Goal: Transaction & Acquisition: Purchase product/service

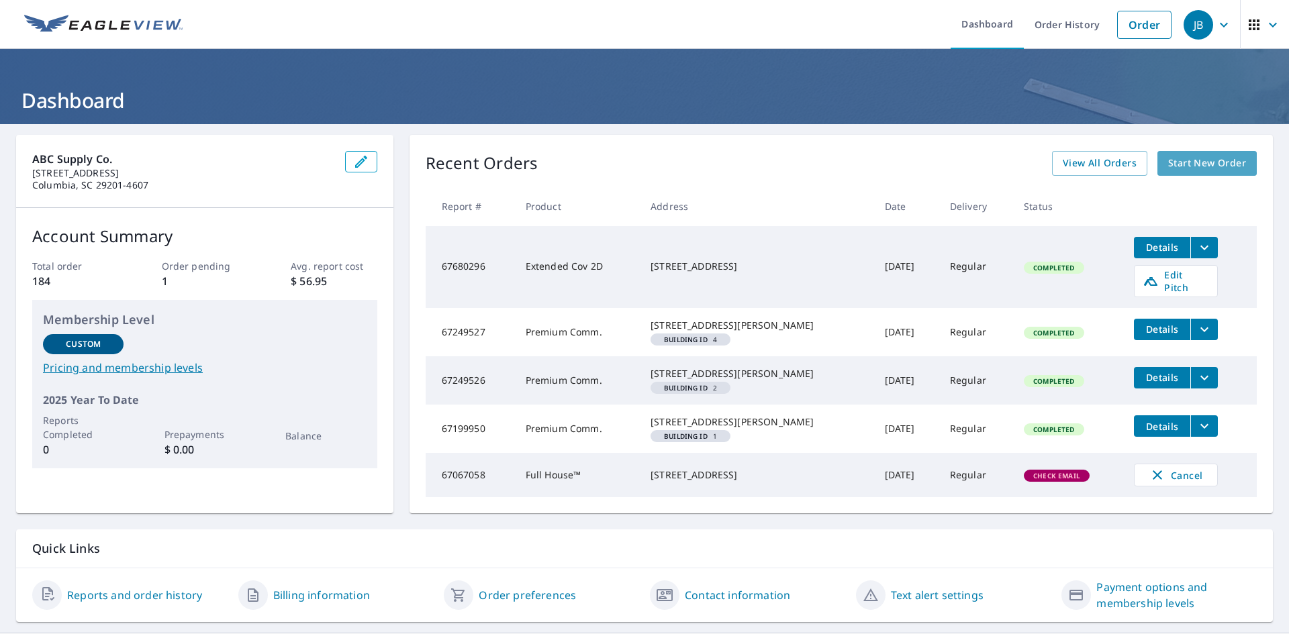
click at [1182, 153] on link "Start New Order" at bounding box center [1206, 163] width 99 height 25
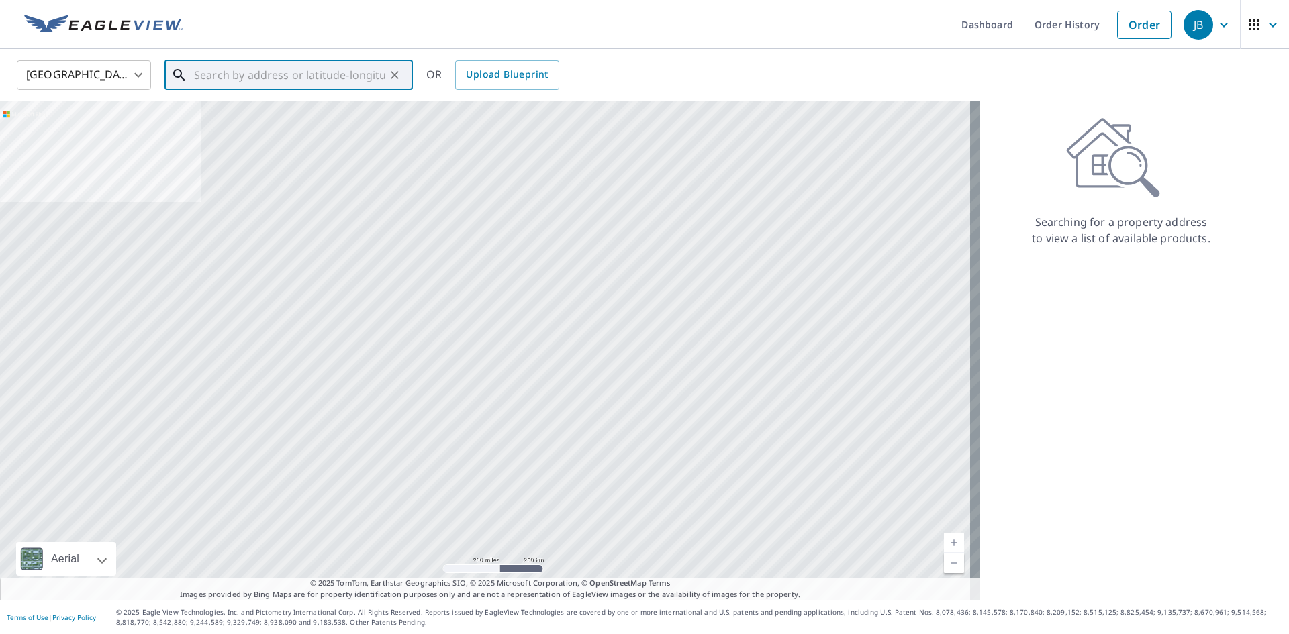
click at [244, 79] on input "text" at bounding box center [289, 75] width 191 height 38
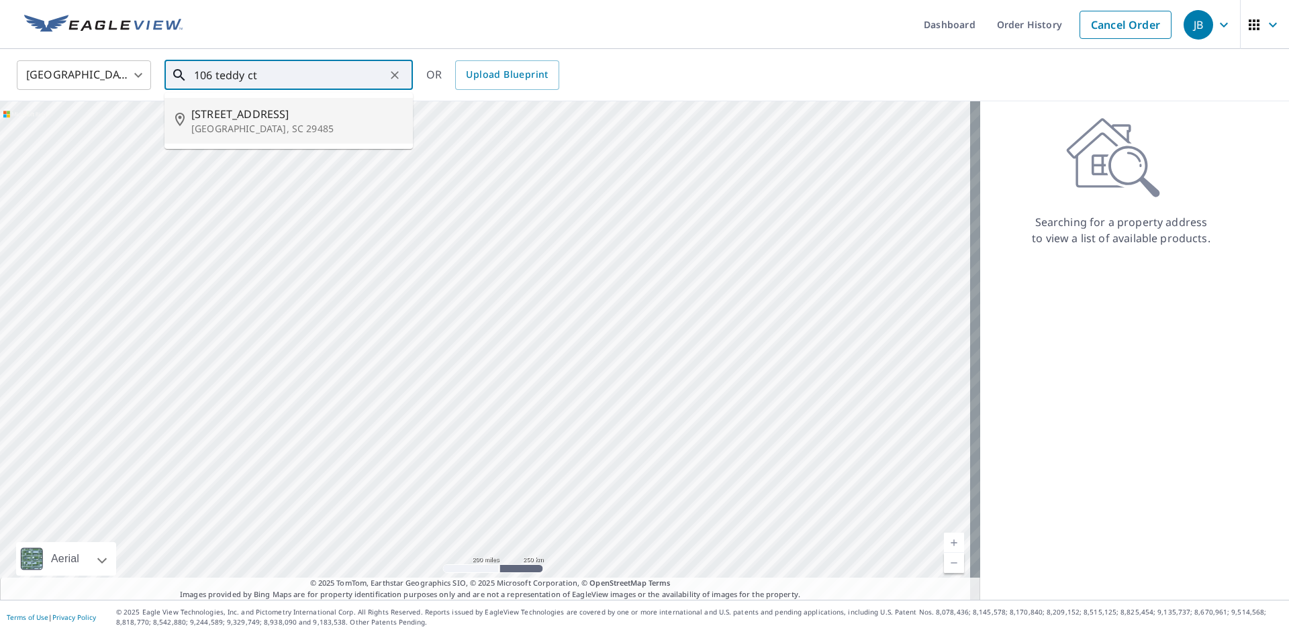
click at [228, 128] on p "[GEOGRAPHIC_DATA], SC 29485" at bounding box center [296, 128] width 211 height 13
type input "[STREET_ADDRESS]"
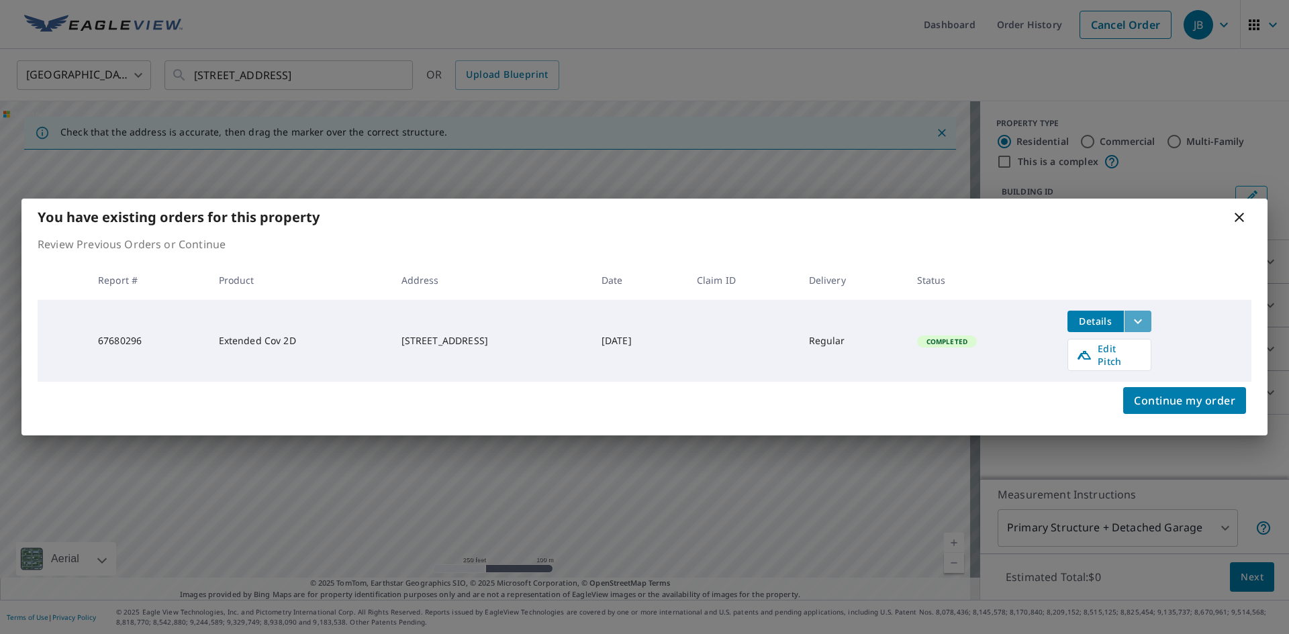
click at [1146, 329] on icon "filesDropdownBtn-67680296" at bounding box center [1137, 321] width 16 height 16
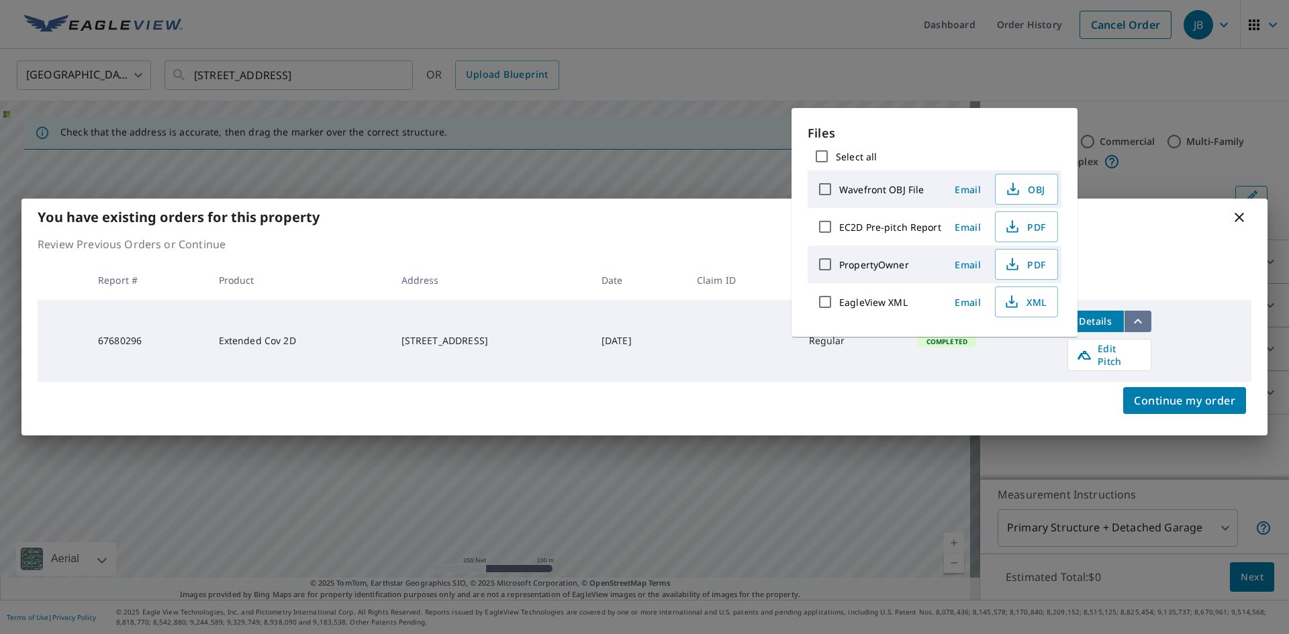
click at [1146, 329] on icon "filesDropdownBtn-67680296" at bounding box center [1137, 321] width 16 height 16
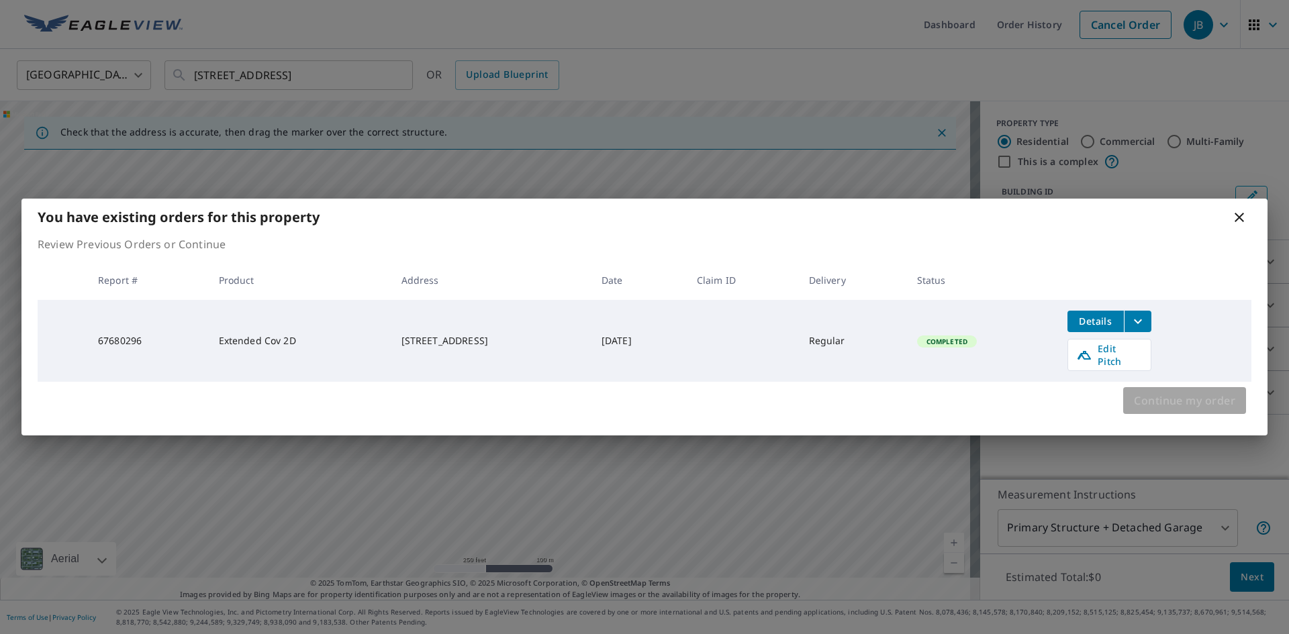
click at [1194, 398] on span "Continue my order" at bounding box center [1184, 400] width 101 height 19
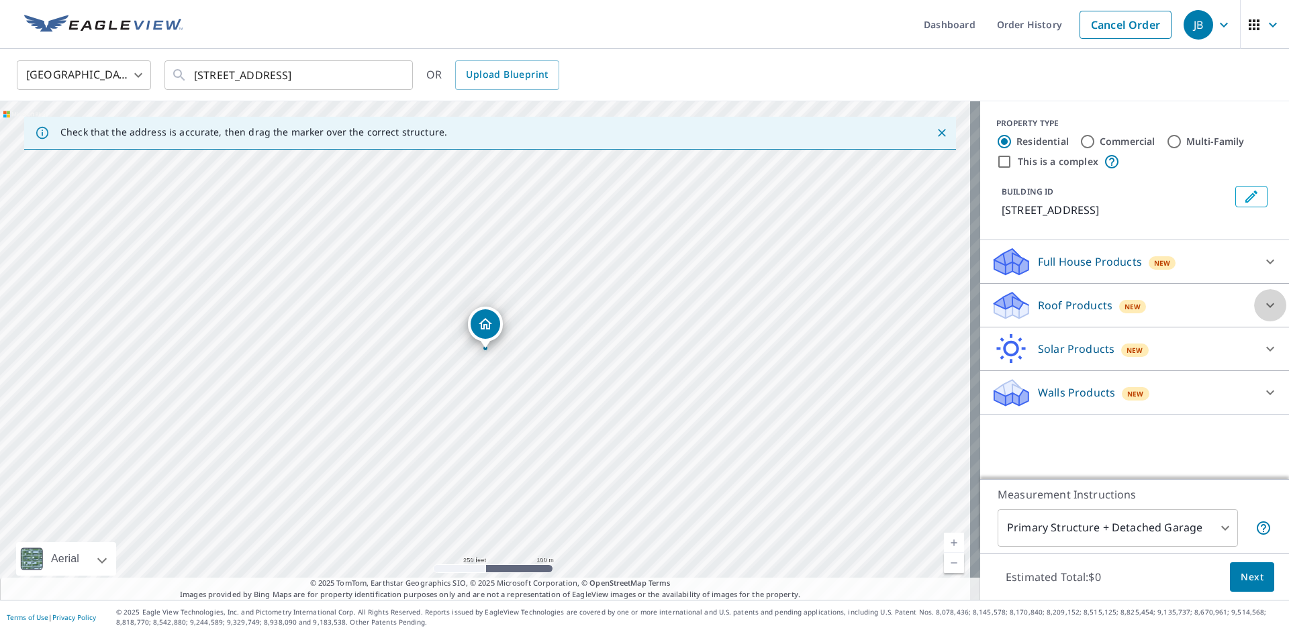
click at [1268, 304] on div at bounding box center [1270, 305] width 32 height 32
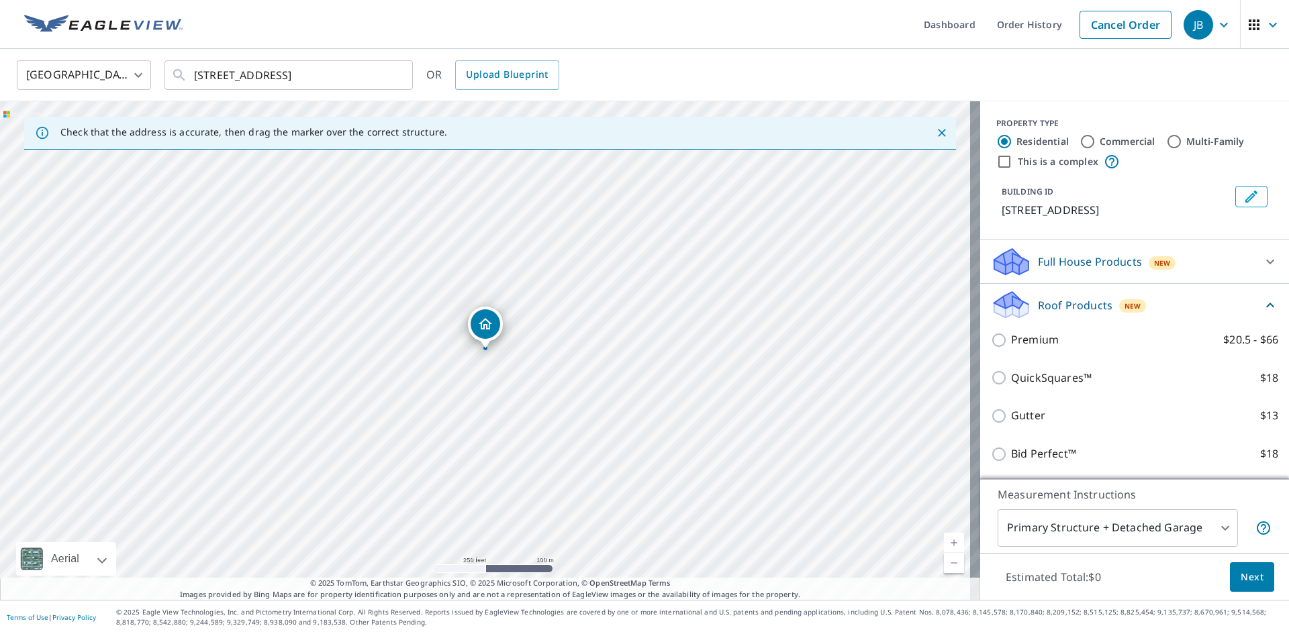
click at [1262, 302] on icon at bounding box center [1270, 305] width 16 height 16
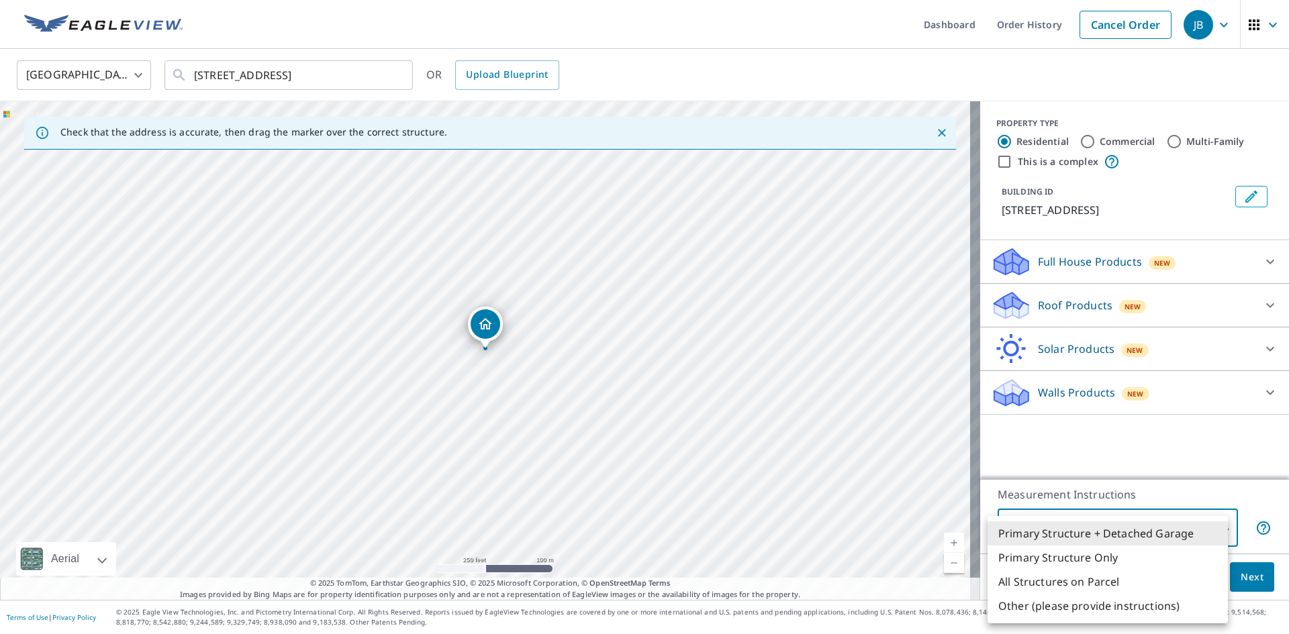
click at [1213, 524] on body "JB JB Dashboard Order History Cancel Order JB [GEOGRAPHIC_DATA] [GEOGRAPHIC_DAT…" at bounding box center [644, 317] width 1289 height 634
click at [1213, 524] on li "Primary Structure + Detached Garage" at bounding box center [1107, 533] width 240 height 24
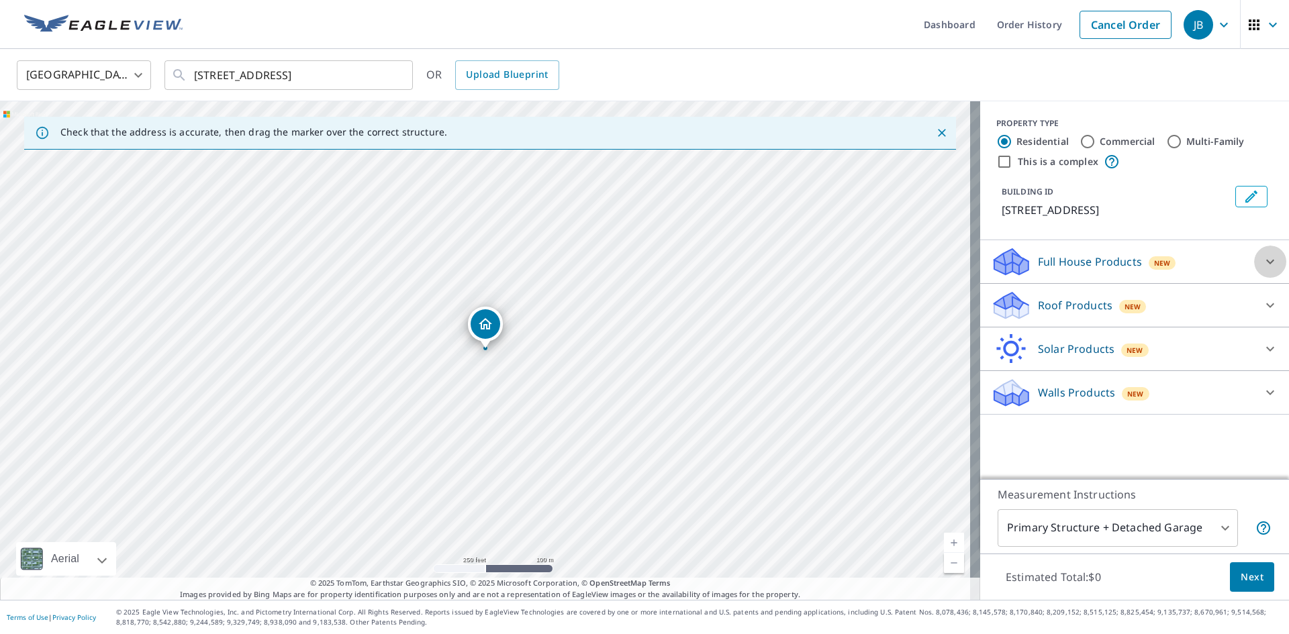
click at [1268, 262] on div at bounding box center [1270, 262] width 32 height 32
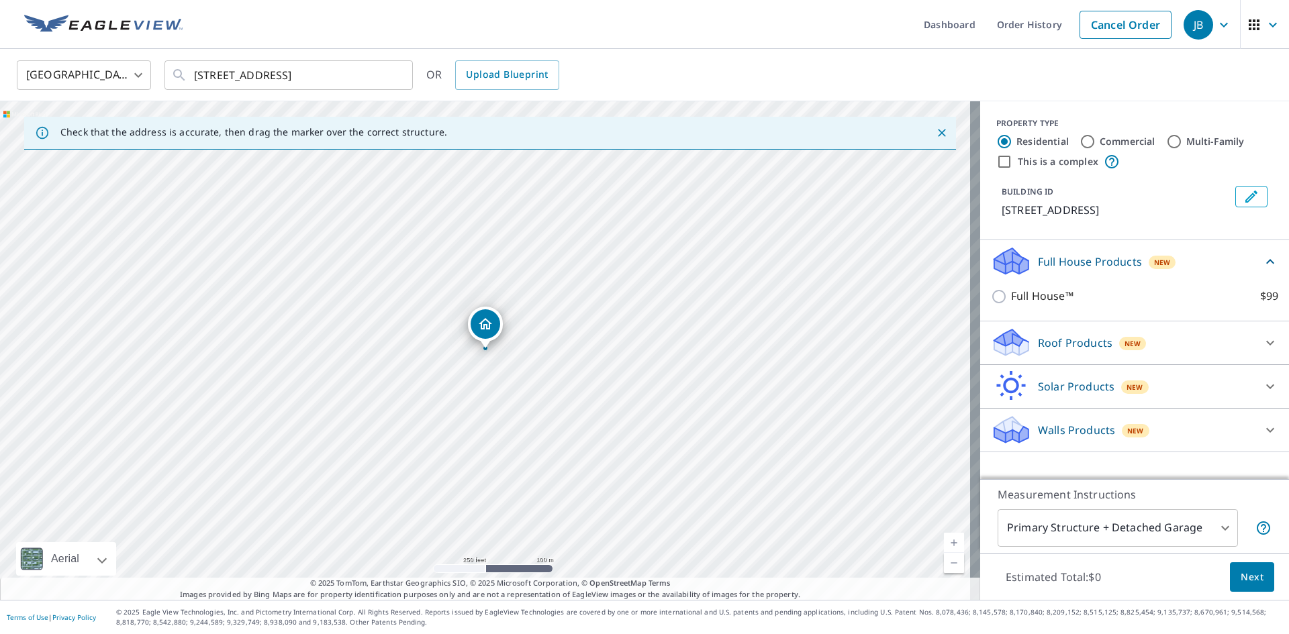
click at [1264, 262] on icon at bounding box center [1270, 262] width 16 height 16
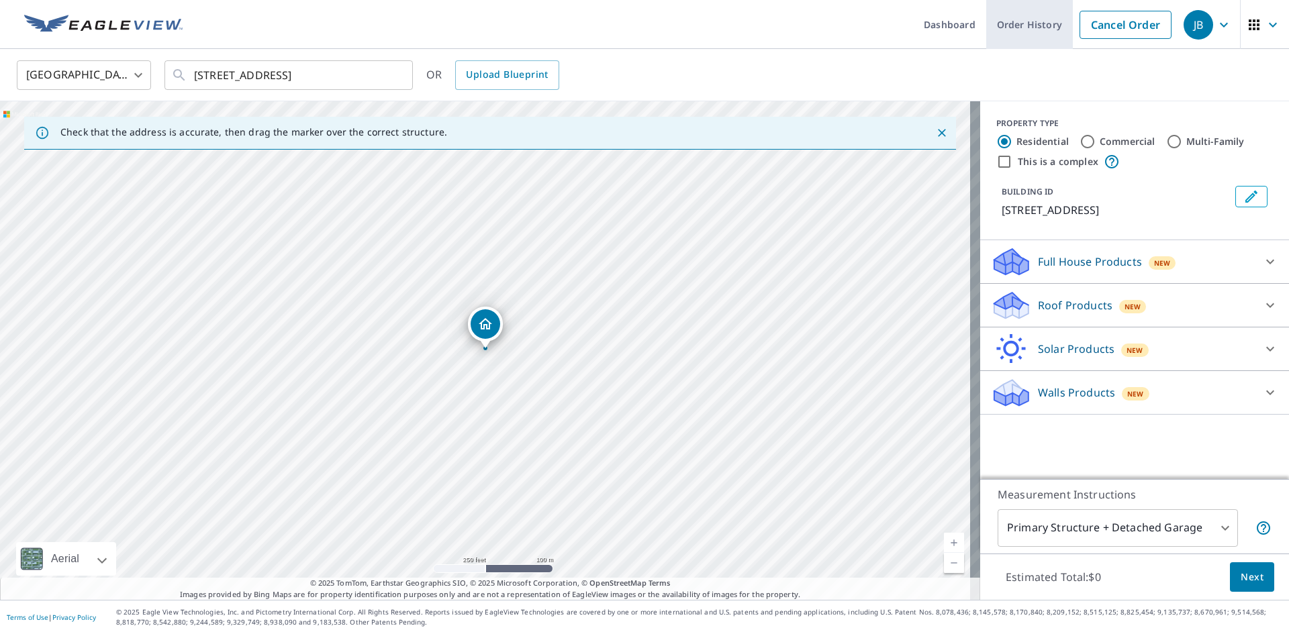
click at [1011, 28] on link "Order History" at bounding box center [1029, 24] width 87 height 49
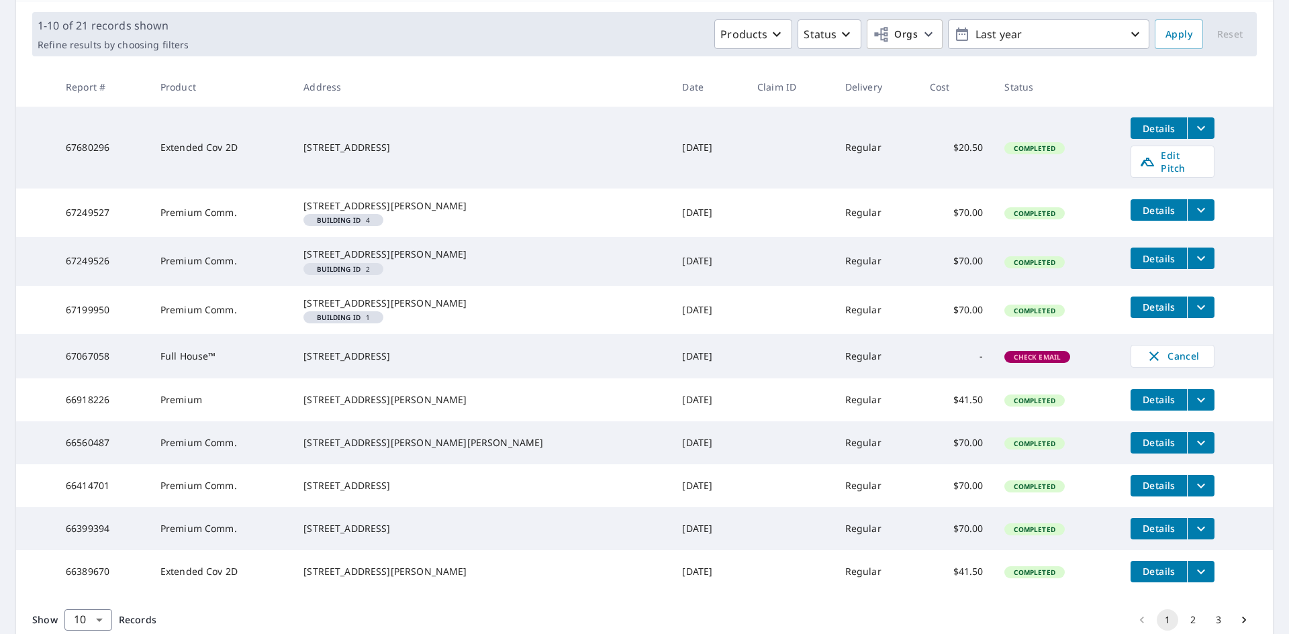
scroll to position [201, 0]
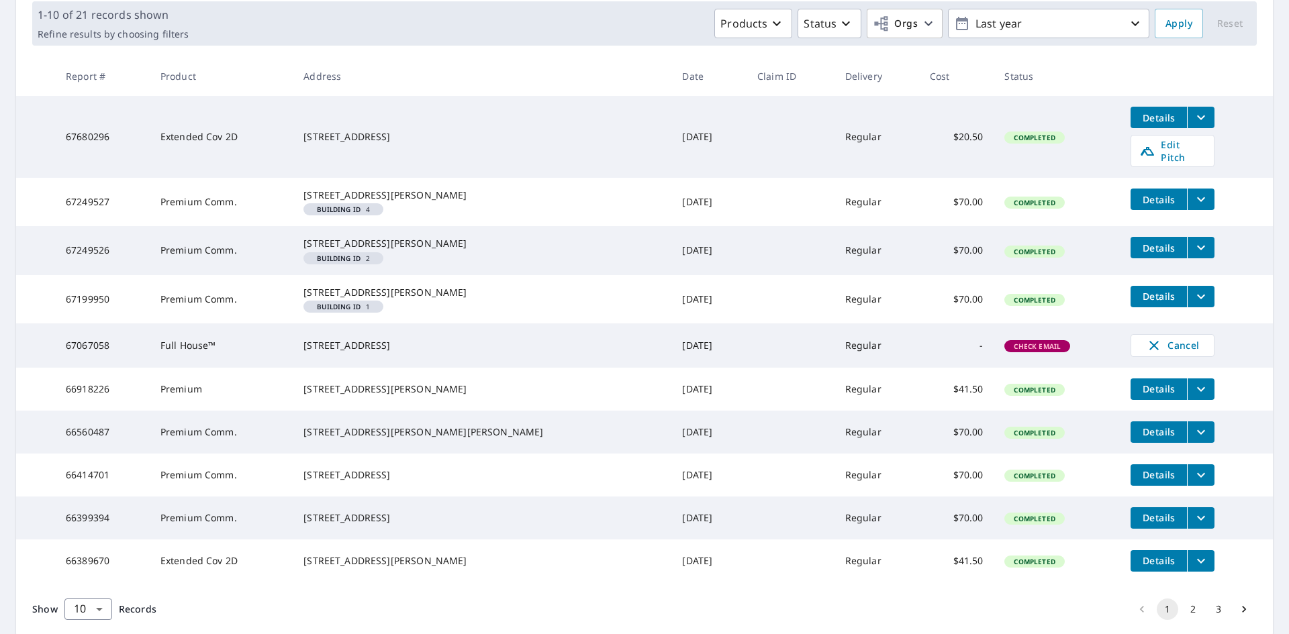
click at [1193, 397] on icon "filesDropdownBtn-66918226" at bounding box center [1201, 389] width 16 height 16
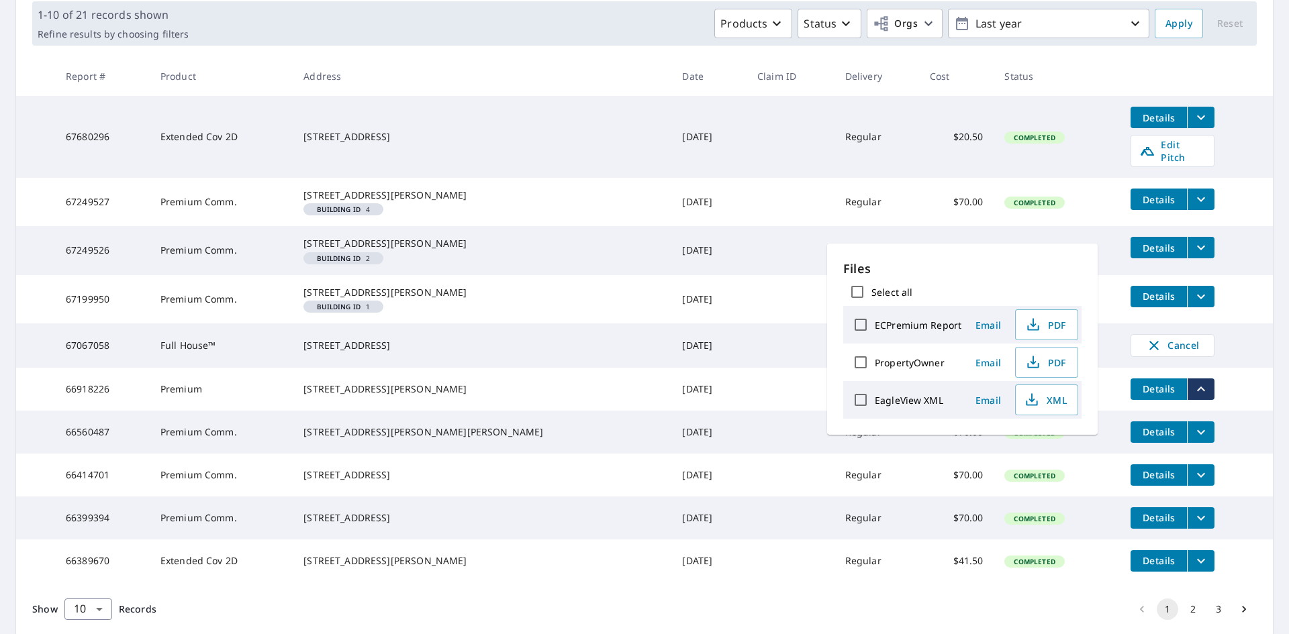
click at [1193, 397] on icon "filesDropdownBtn-66918226" at bounding box center [1201, 389] width 16 height 16
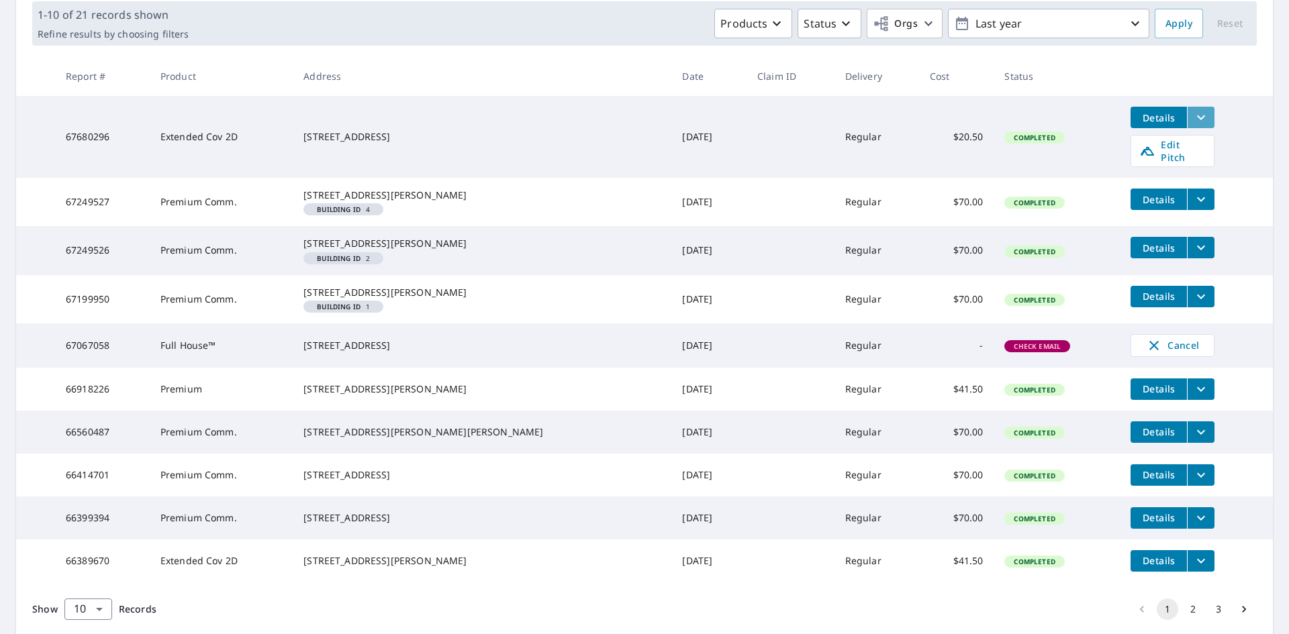
click at [1193, 115] on icon "filesDropdownBtn-67680296" at bounding box center [1201, 117] width 16 height 16
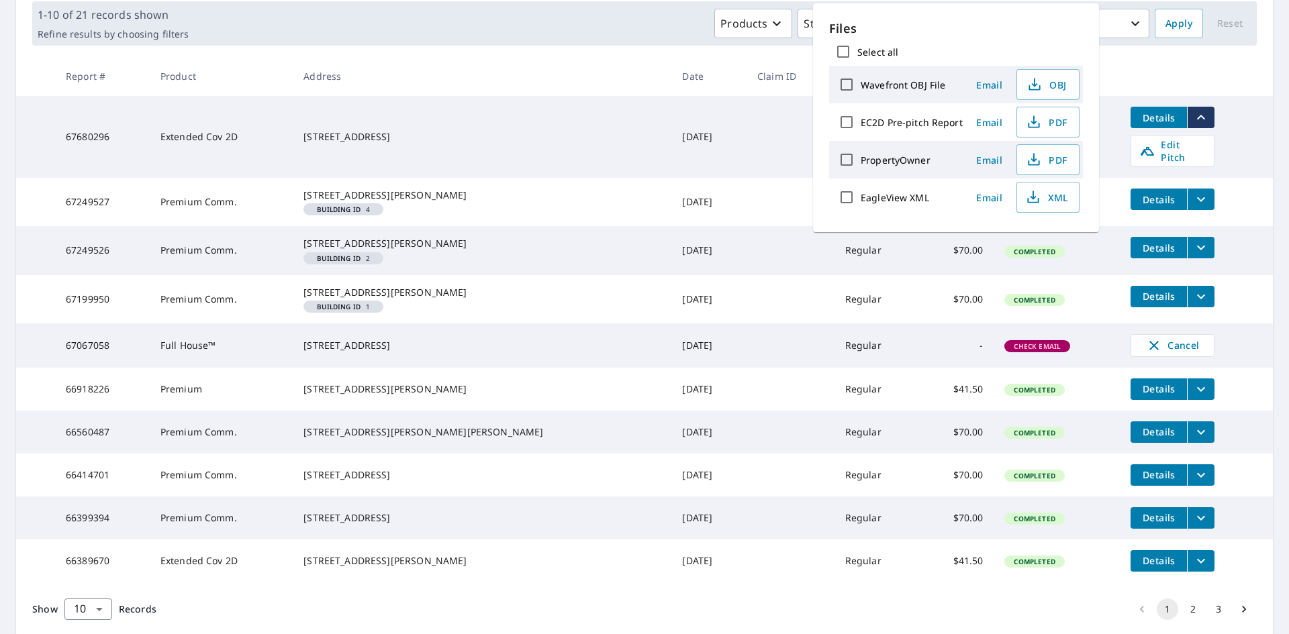
click at [1193, 115] on icon "filesDropdownBtn-67680296" at bounding box center [1201, 117] width 16 height 16
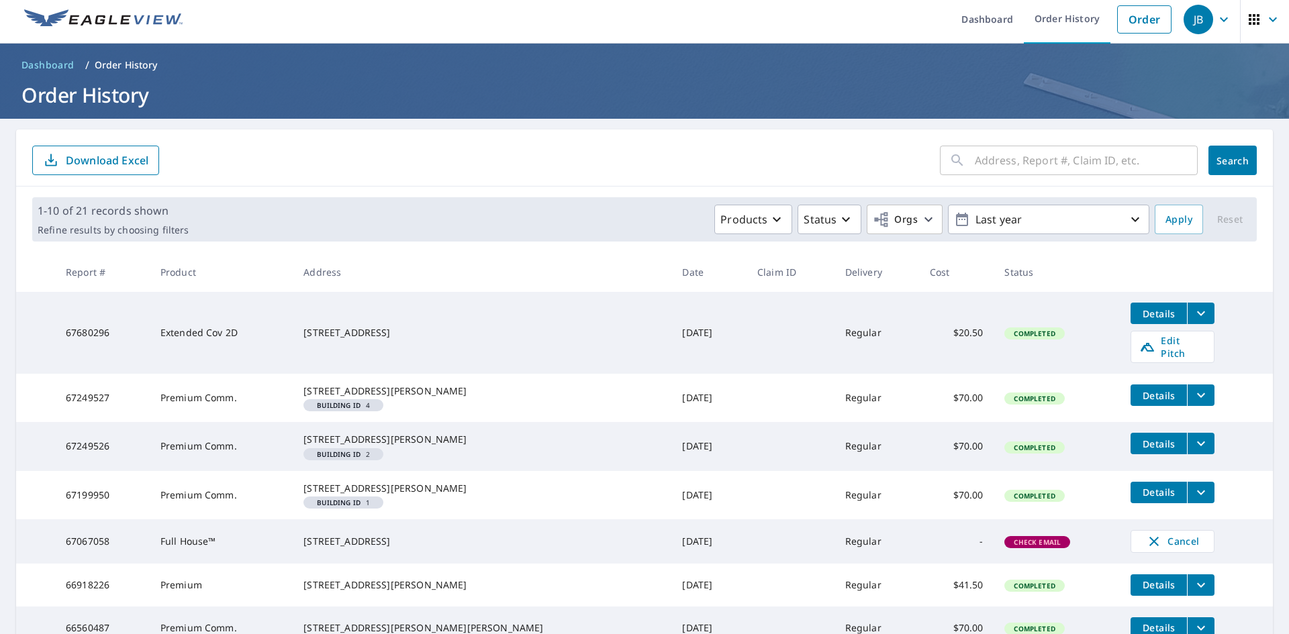
scroll to position [0, 0]
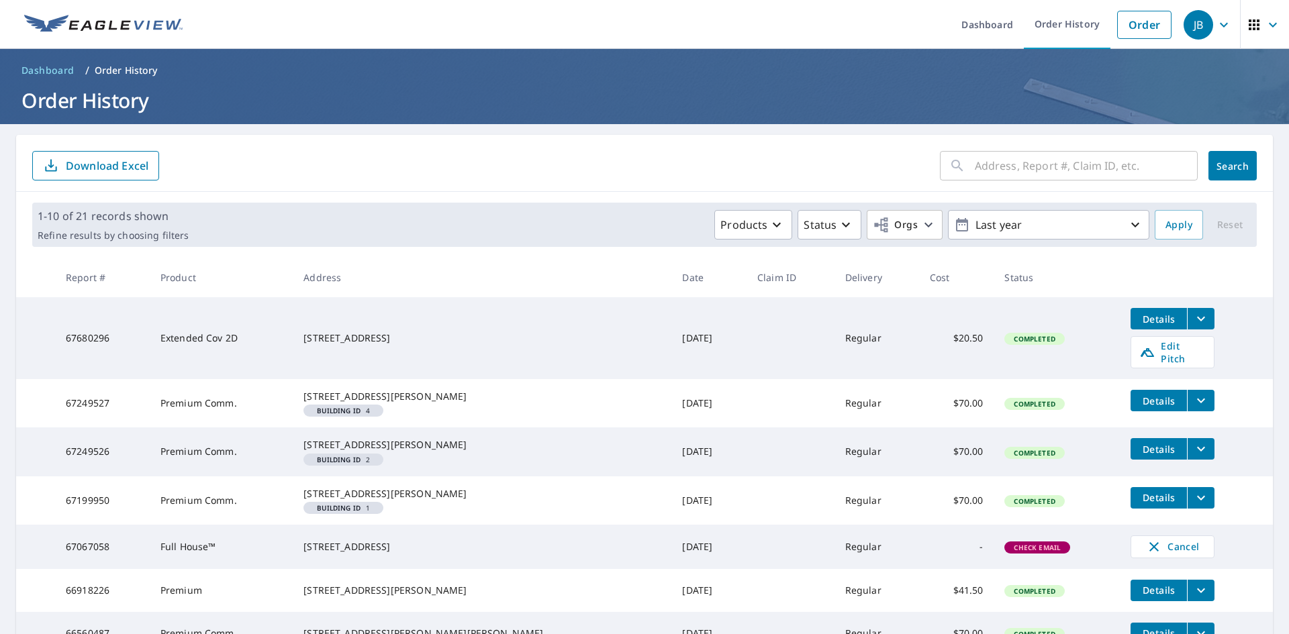
click at [1020, 179] on input "text" at bounding box center [1085, 166] width 223 height 38
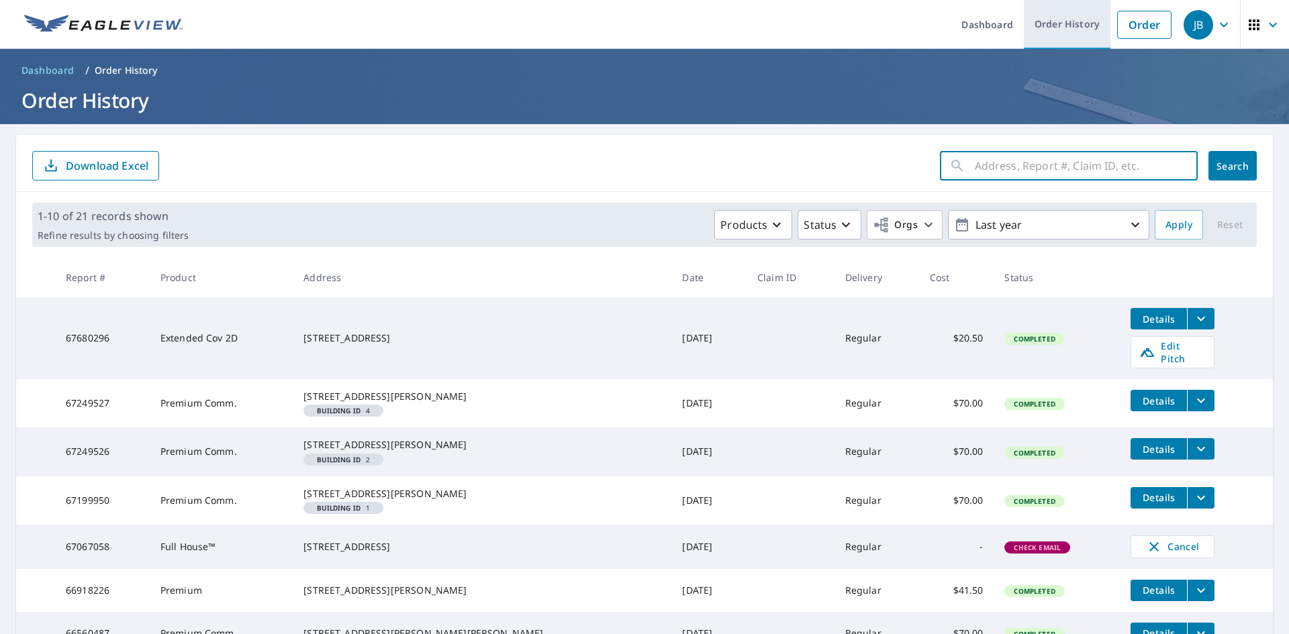
click at [1068, 25] on link "Order History" at bounding box center [1066, 24] width 87 height 49
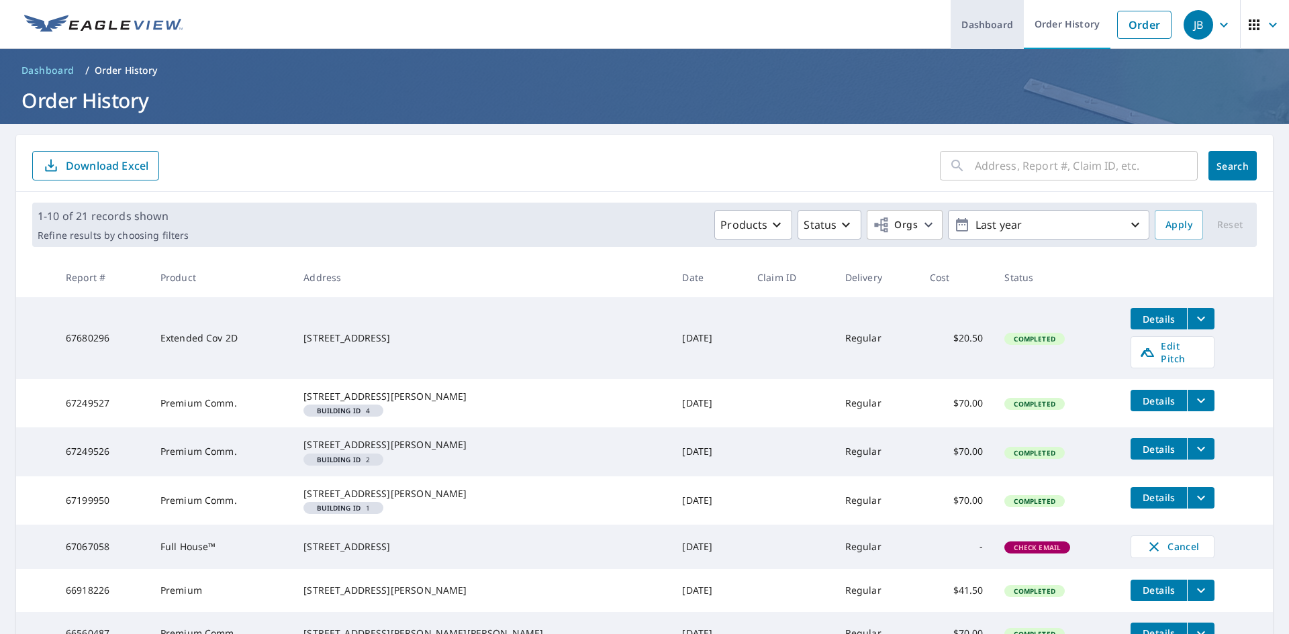
click at [997, 25] on link "Dashboard" at bounding box center [986, 24] width 73 height 49
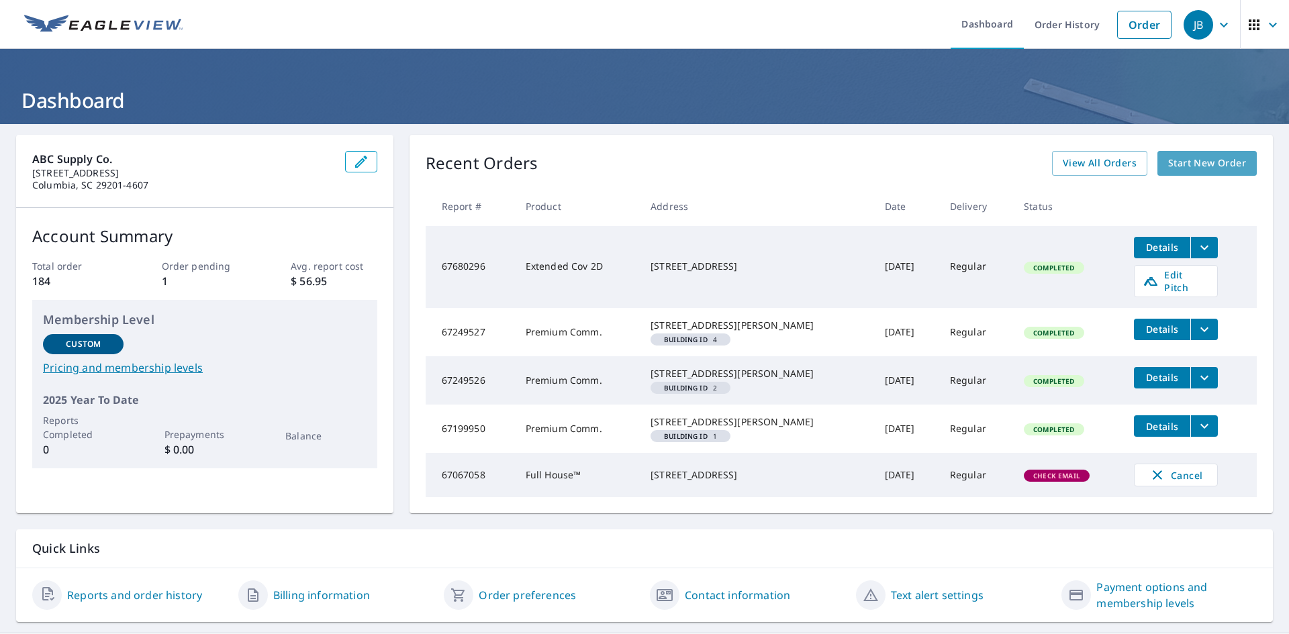
click at [1188, 153] on link "Start New Order" at bounding box center [1206, 163] width 99 height 25
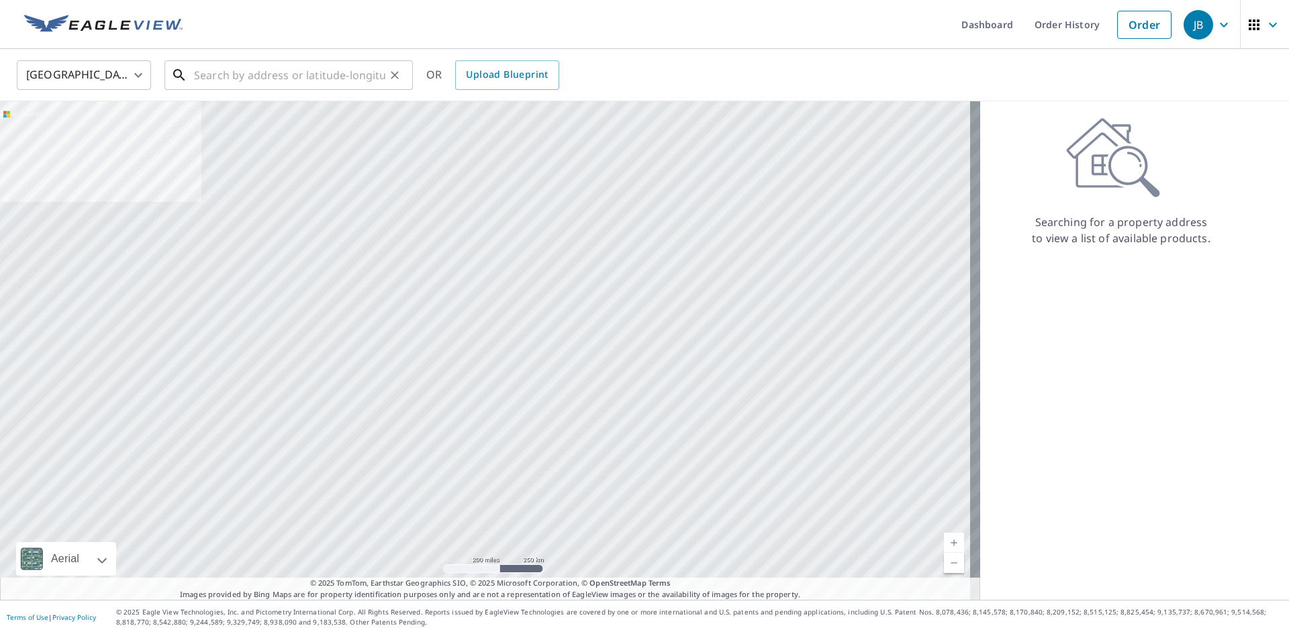
click at [273, 83] on input "text" at bounding box center [289, 75] width 191 height 38
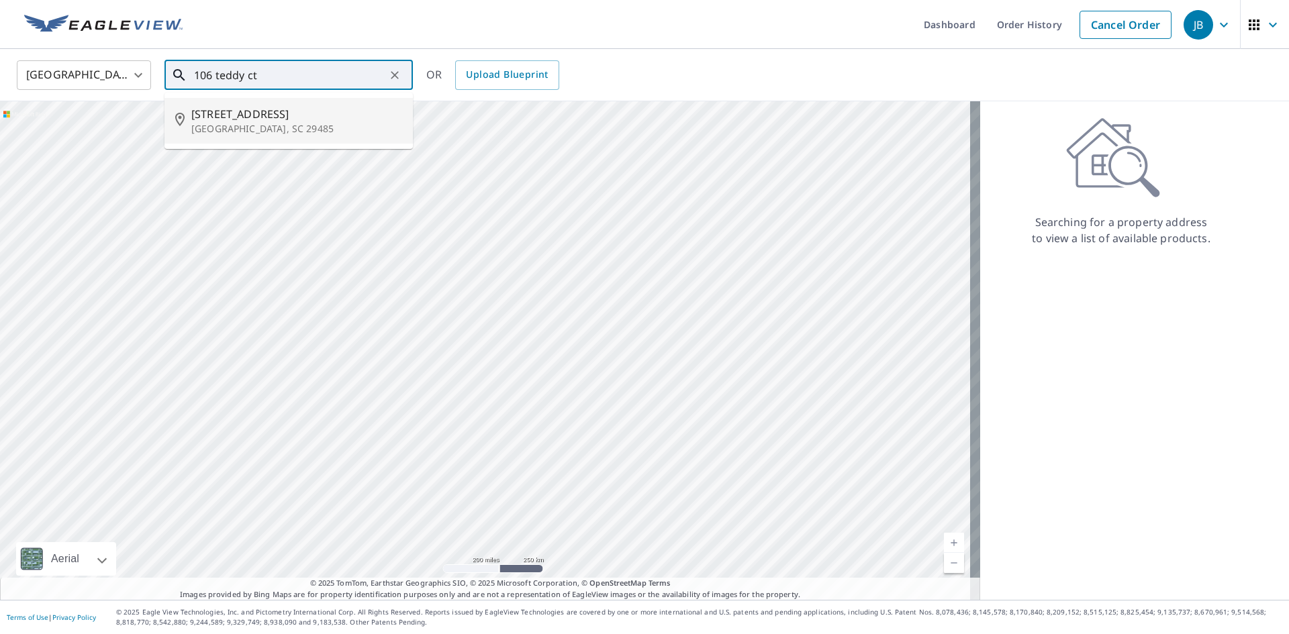
click at [264, 120] on span "[STREET_ADDRESS]" at bounding box center [296, 114] width 211 height 16
type input "[STREET_ADDRESS]"
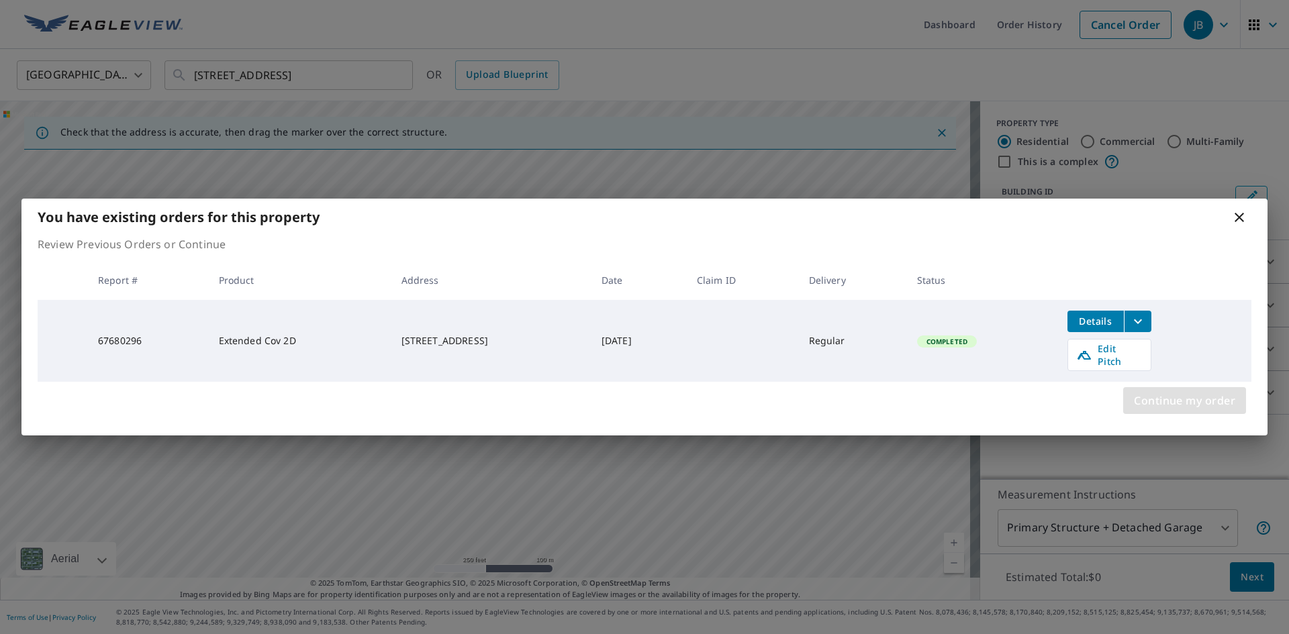
click at [1173, 395] on span "Continue my order" at bounding box center [1184, 400] width 101 height 19
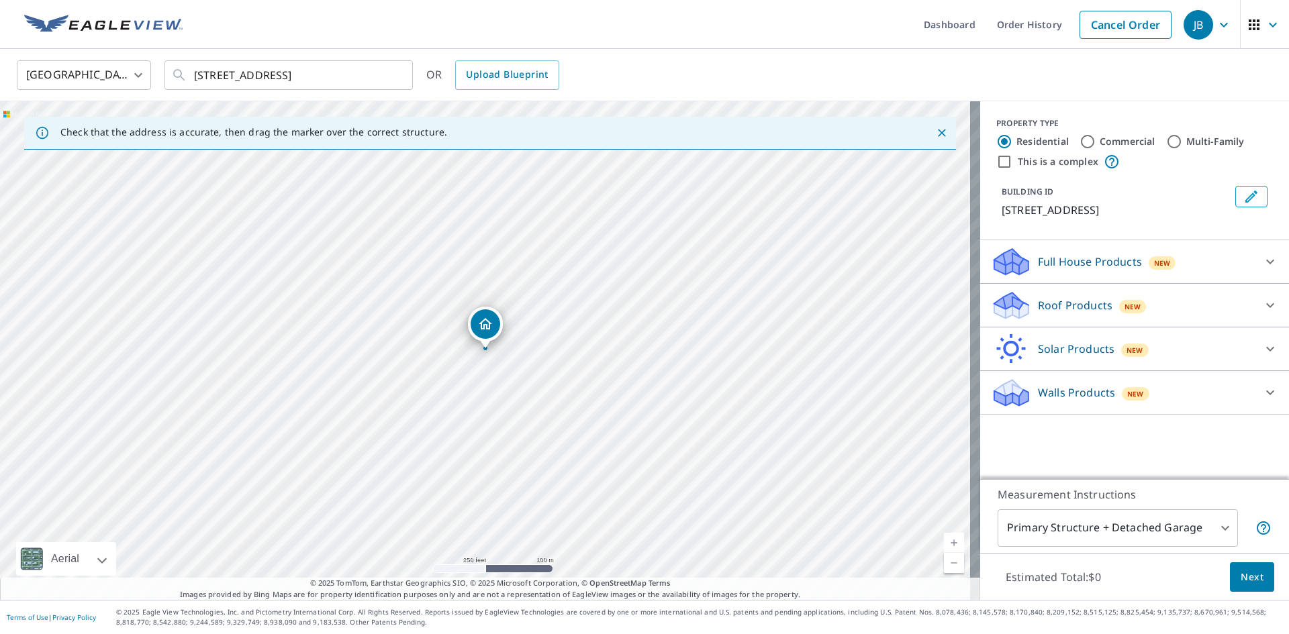
click at [1262, 309] on icon at bounding box center [1270, 305] width 16 height 16
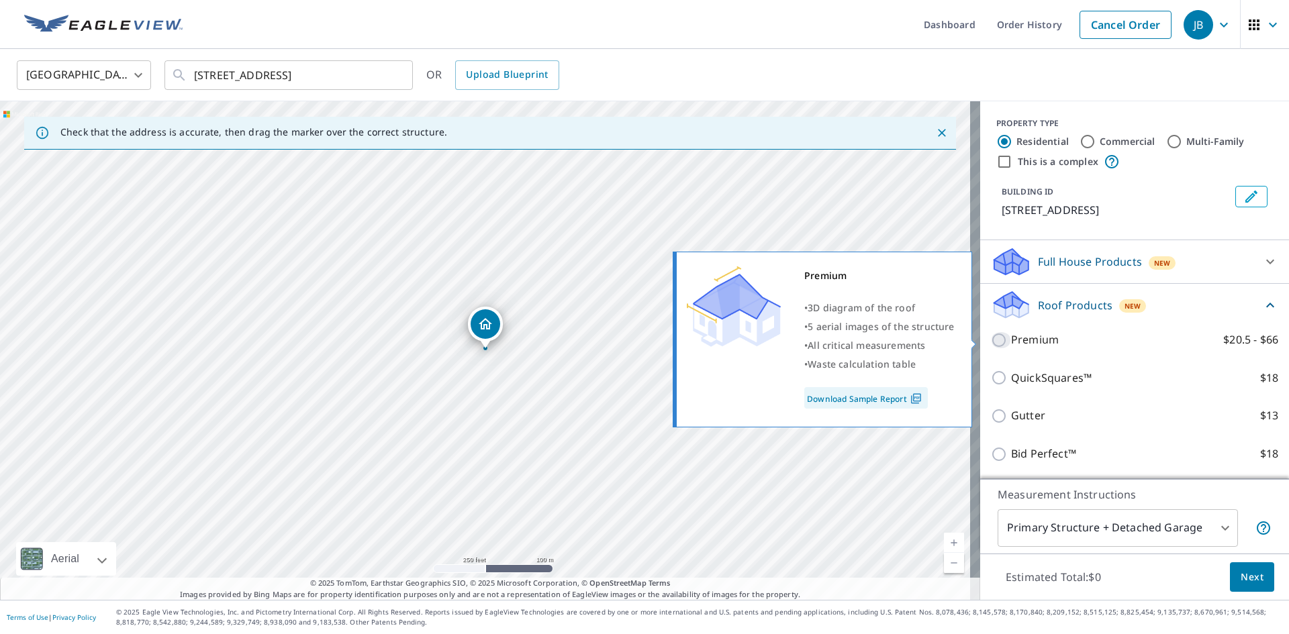
click at [991, 338] on input "Premium $20.5 - $66" at bounding box center [1001, 340] width 20 height 16
checkbox input "true"
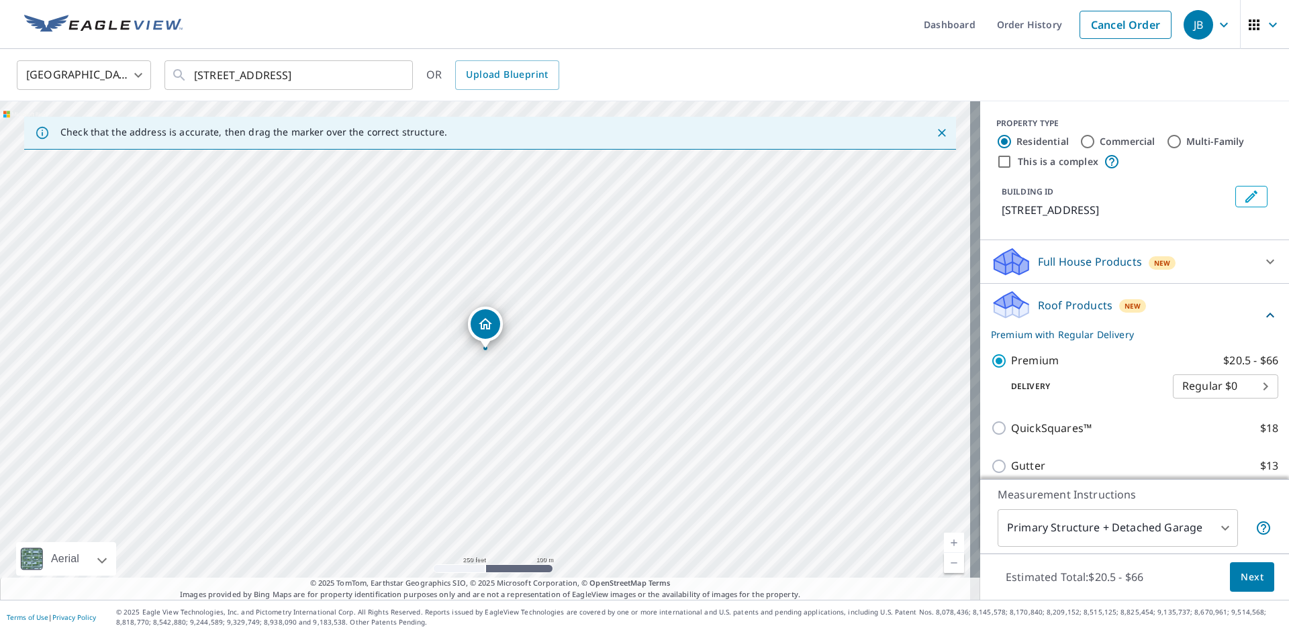
click at [1238, 387] on body "JB JB Dashboard Order History Cancel Order JB [GEOGRAPHIC_DATA] [GEOGRAPHIC_DAT…" at bounding box center [644, 317] width 1289 height 634
click at [1239, 382] on li "Regular $0" at bounding box center [1204, 386] width 105 height 24
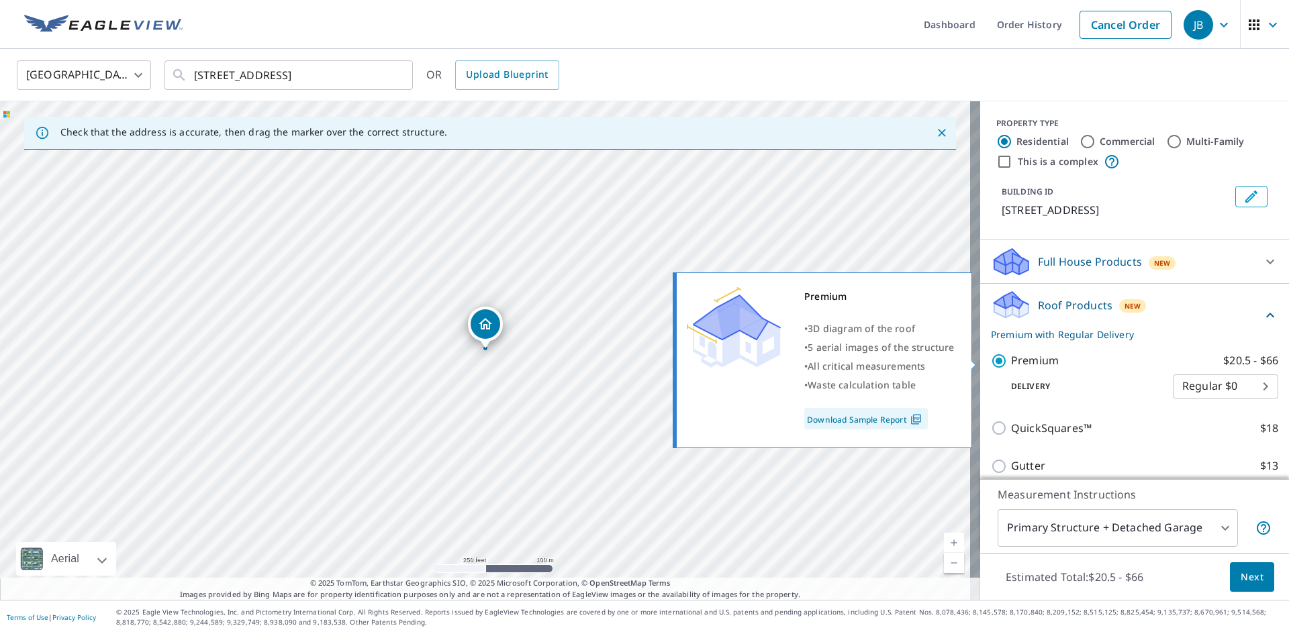
click at [868, 418] on link "Download Sample Report" at bounding box center [865, 418] width 123 height 21
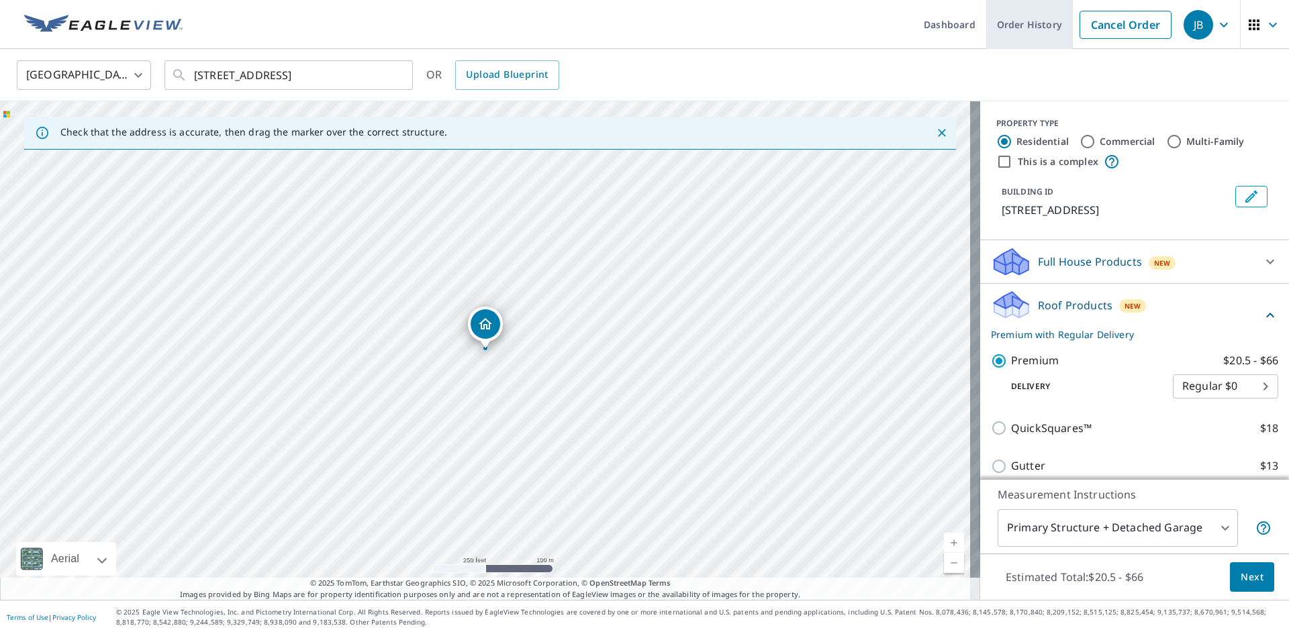
click at [1034, 32] on link "Order History" at bounding box center [1029, 24] width 87 height 49
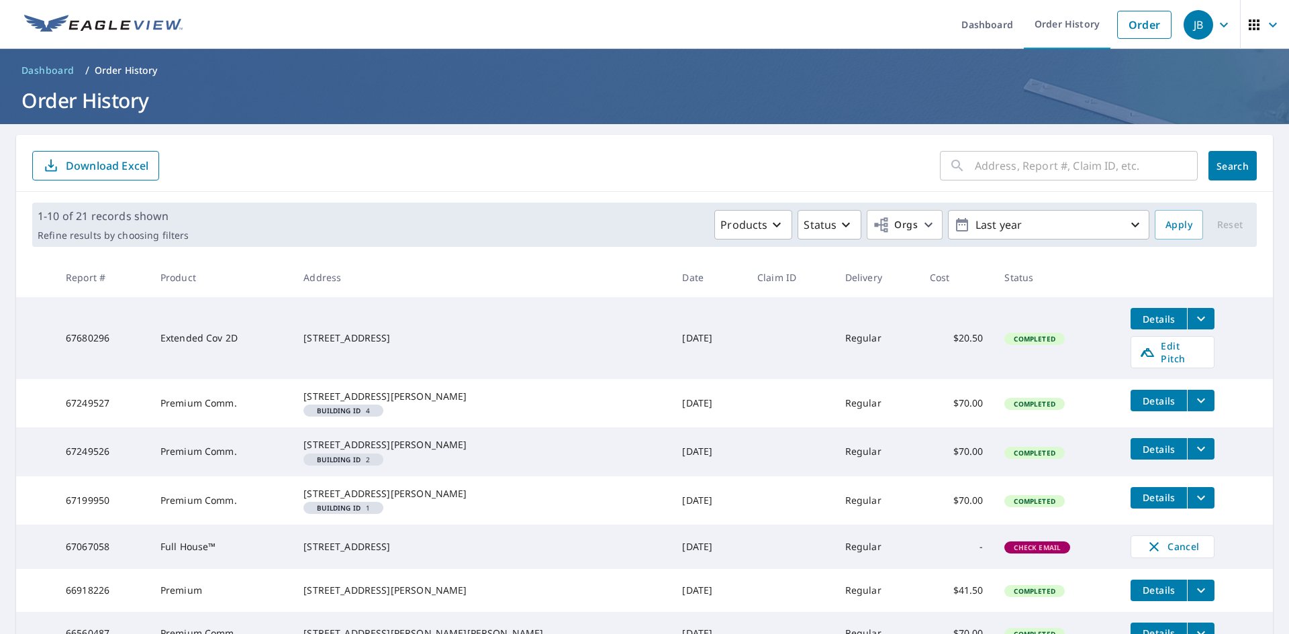
click at [134, 330] on td "67680296" at bounding box center [102, 338] width 95 height 82
click at [1193, 312] on icon "filesDropdownBtn-67680296" at bounding box center [1201, 319] width 16 height 16
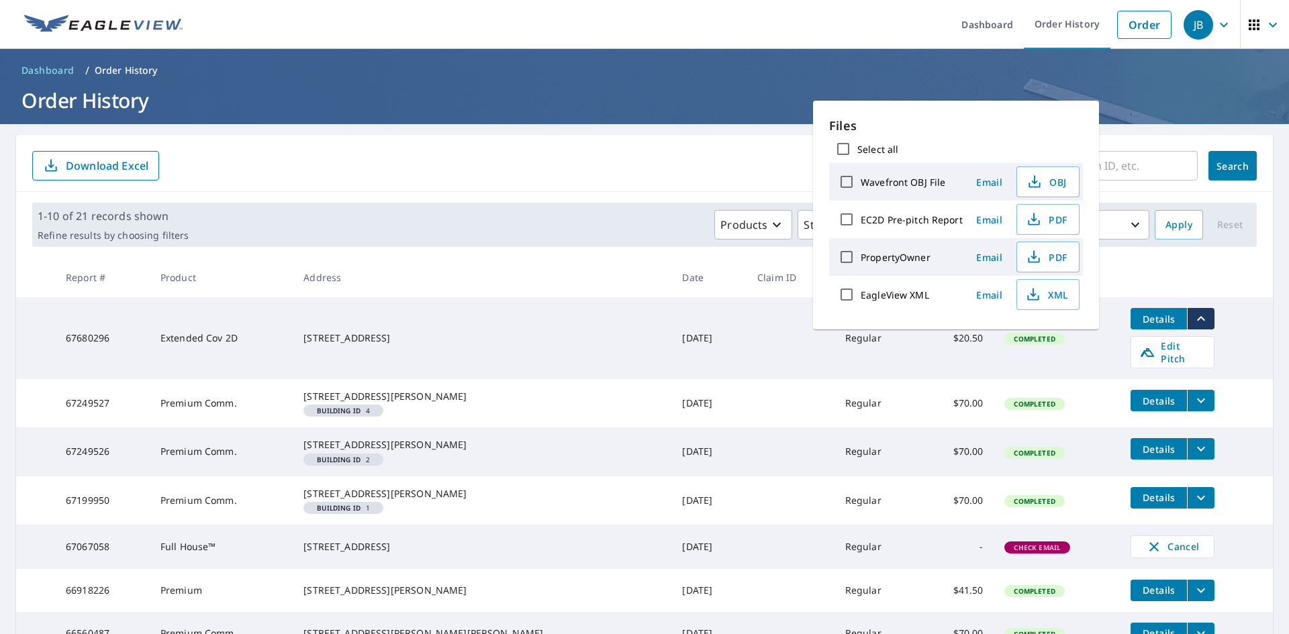
click at [890, 295] on label "EagleView XML" at bounding box center [894, 295] width 68 height 13
click at [860, 295] on input "EagleView XML" at bounding box center [846, 295] width 28 height 28
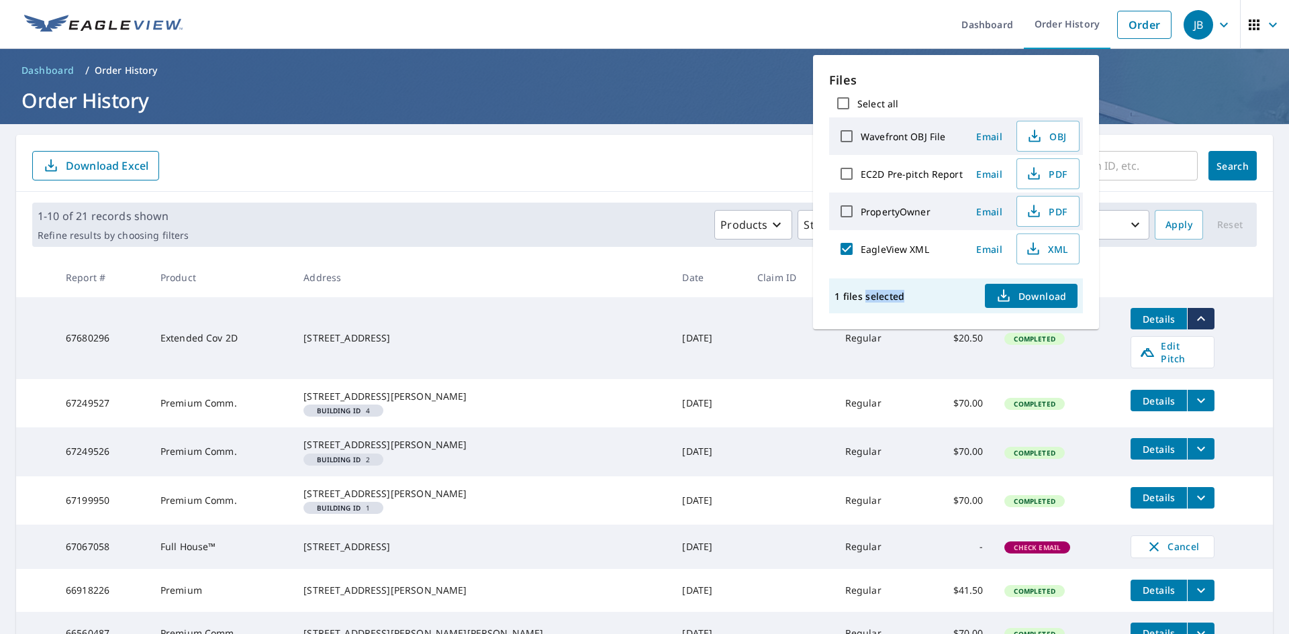
click at [890, 295] on p "1 files selected" at bounding box center [869, 296] width 70 height 13
click at [1005, 297] on icon "button" at bounding box center [1003, 296] width 16 height 16
drag, startPoint x: 905, startPoint y: 297, endPoint x: 928, endPoint y: 295, distance: 23.6
click at [906, 297] on div "1 files selected Download" at bounding box center [956, 296] width 254 height 35
click at [894, 251] on label "EagleView XML" at bounding box center [894, 249] width 68 height 13
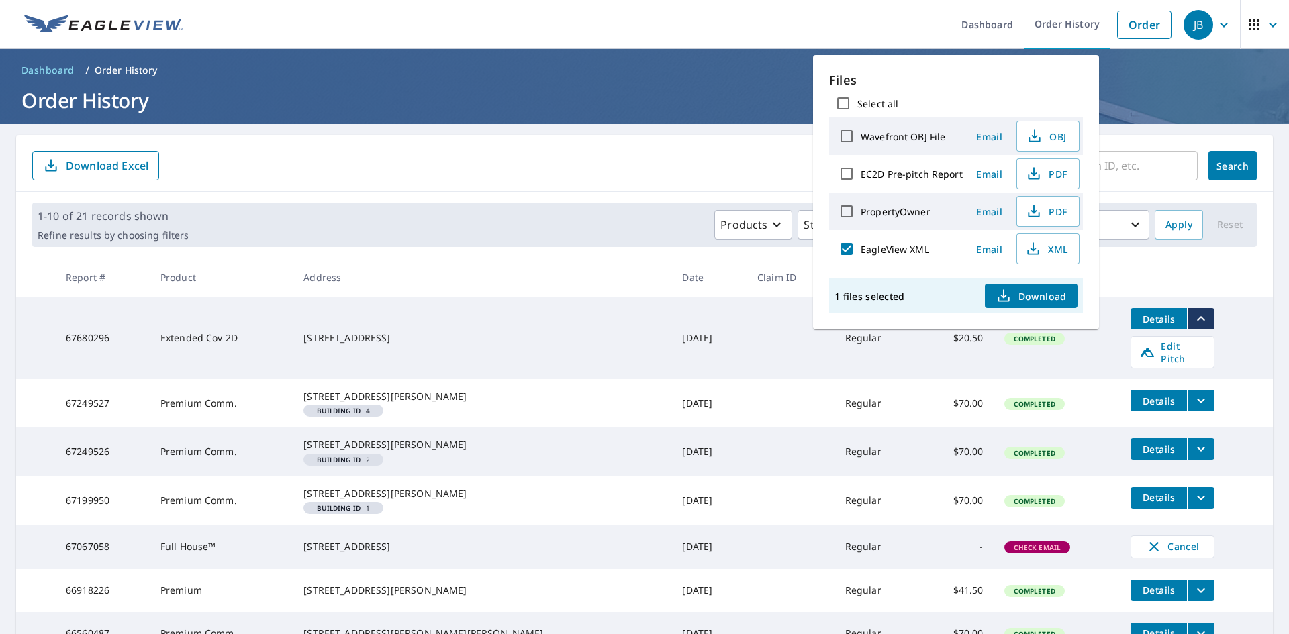
click at [860, 251] on input "EagleView XML" at bounding box center [846, 249] width 28 height 28
checkbox input "false"
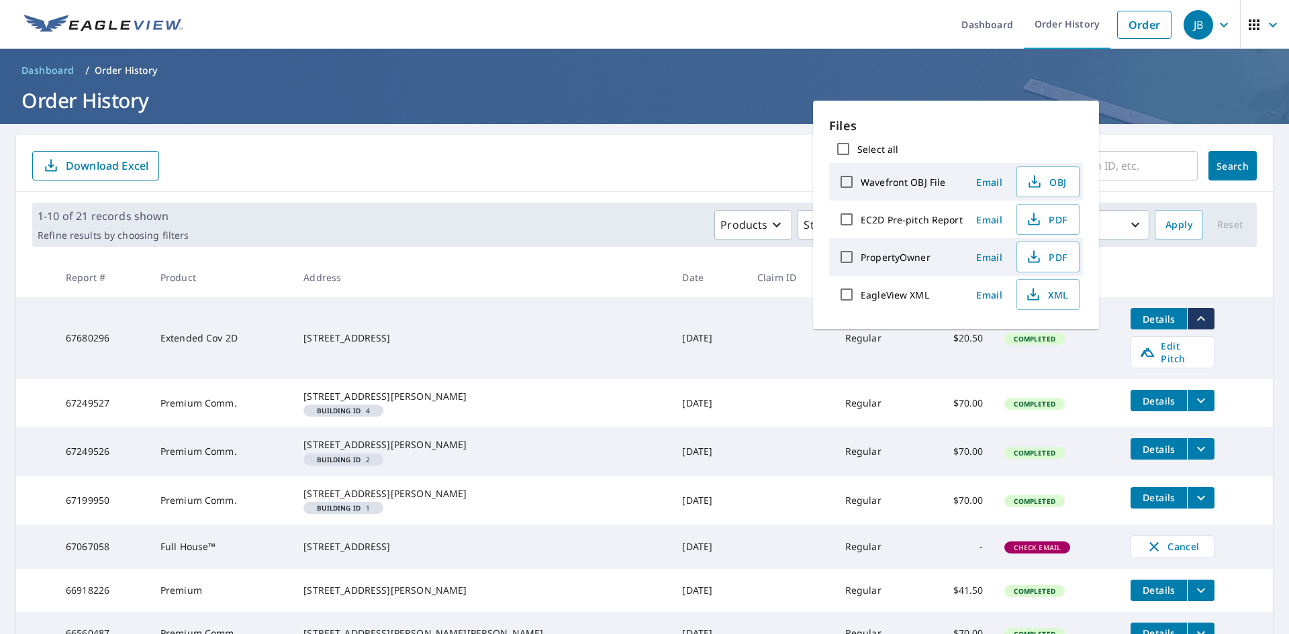
click at [987, 294] on span "Email" at bounding box center [989, 295] width 32 height 13
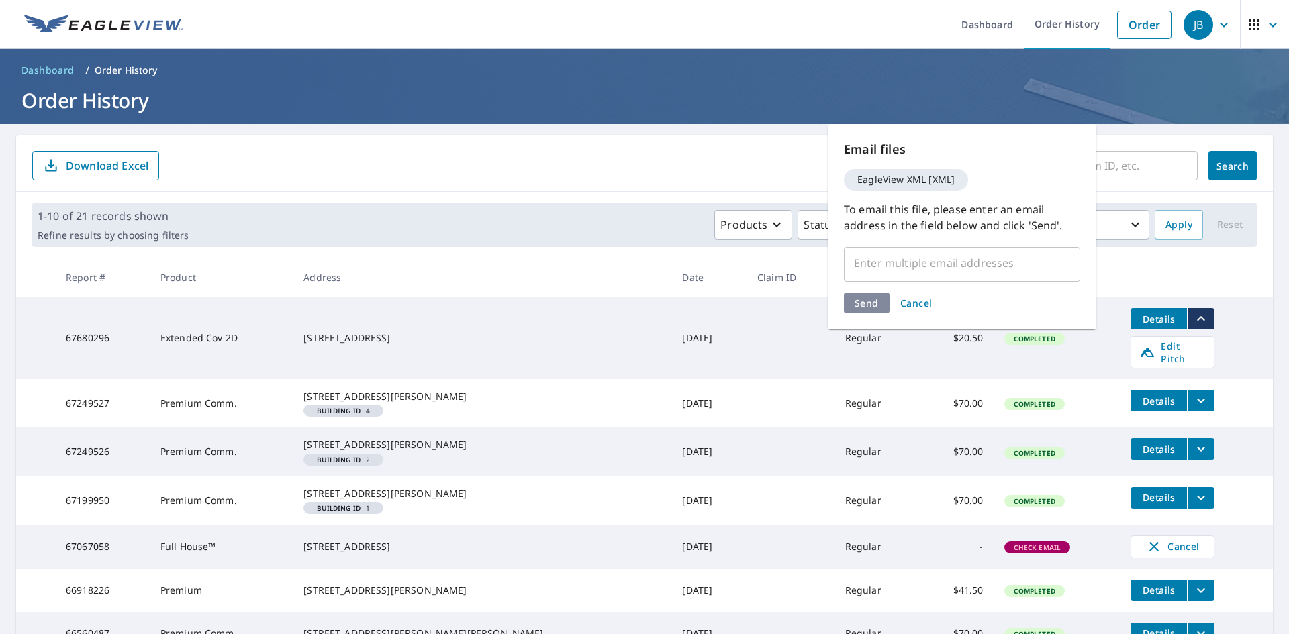
click at [910, 269] on input "text" at bounding box center [952, 263] width 204 height 26
type input "[PERSON_NAME][EMAIL_ADDRESS][PERSON_NAME][DOMAIN_NAME]"
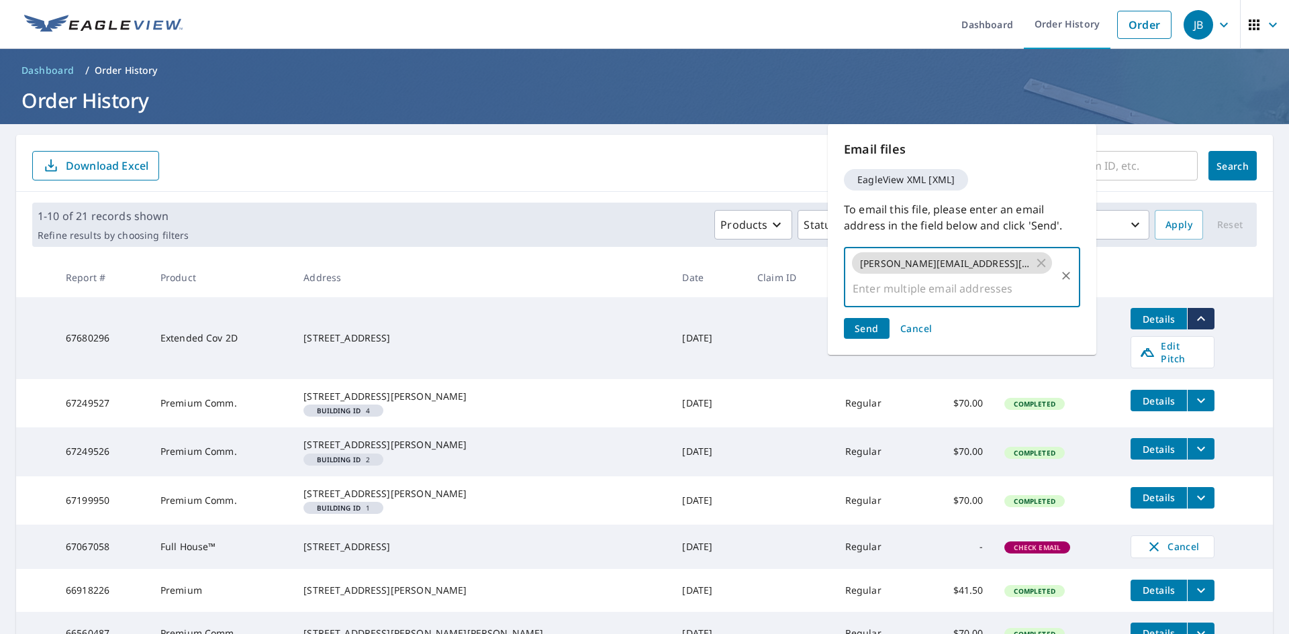
click at [870, 322] on span "Send" at bounding box center [866, 328] width 24 height 13
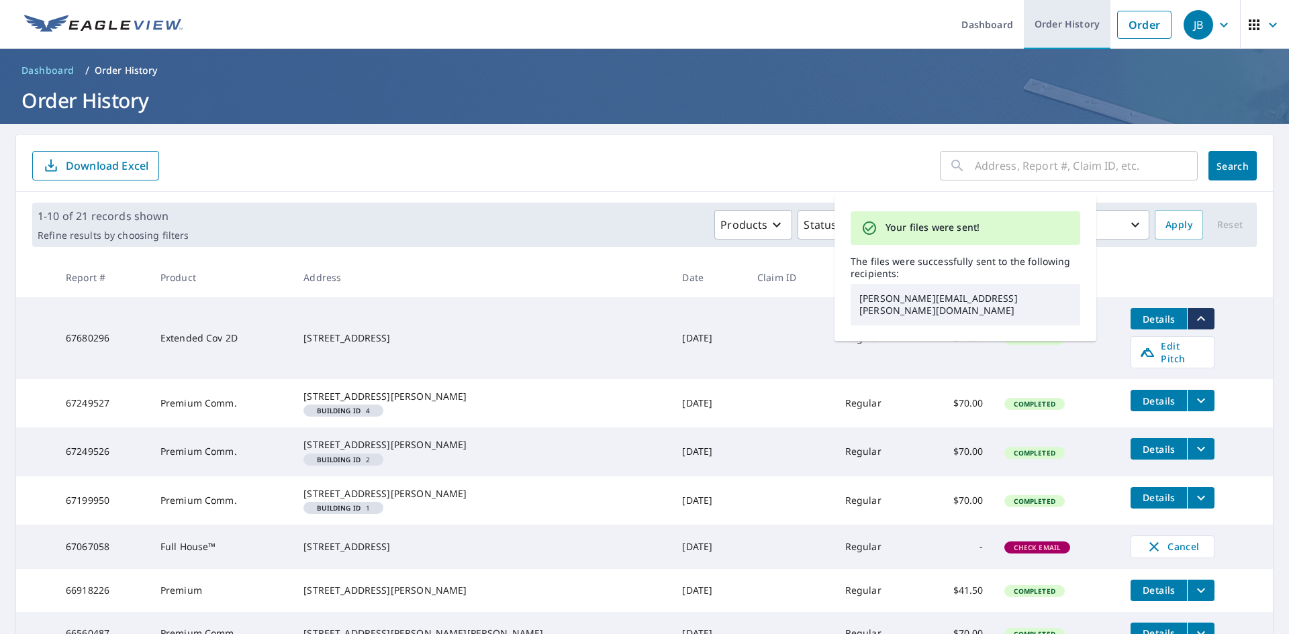
click at [1058, 32] on link "Order History" at bounding box center [1066, 24] width 87 height 49
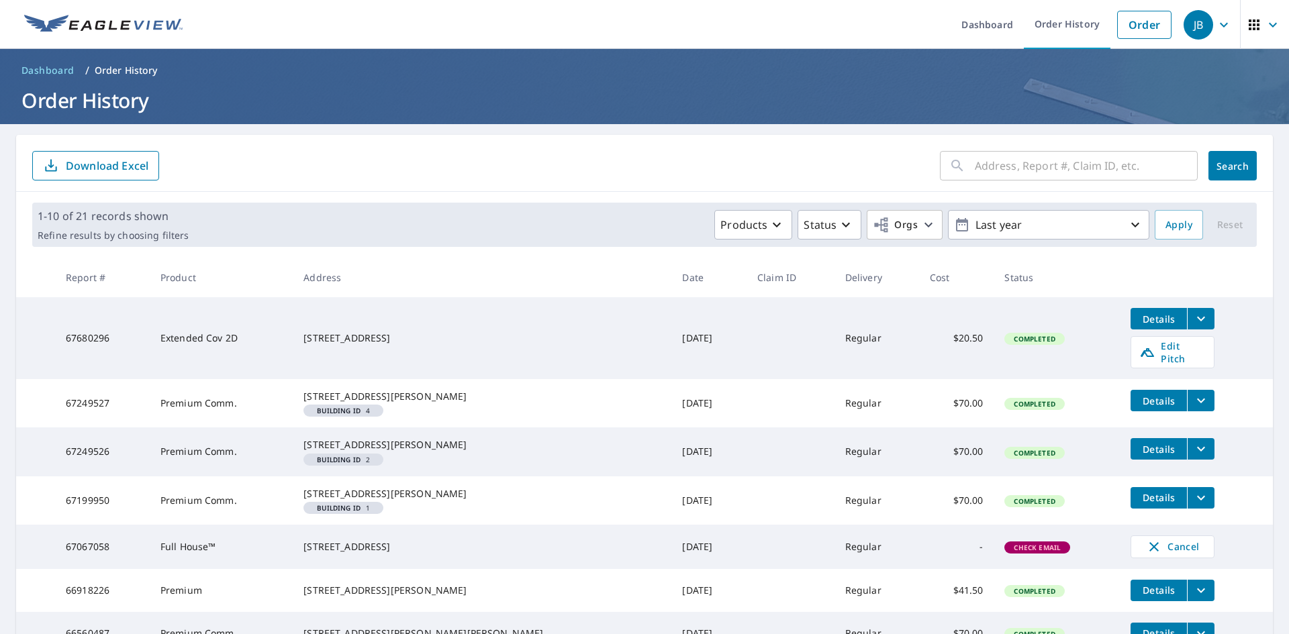
click at [36, 64] on span "Dashboard" at bounding box center [47, 70] width 53 height 13
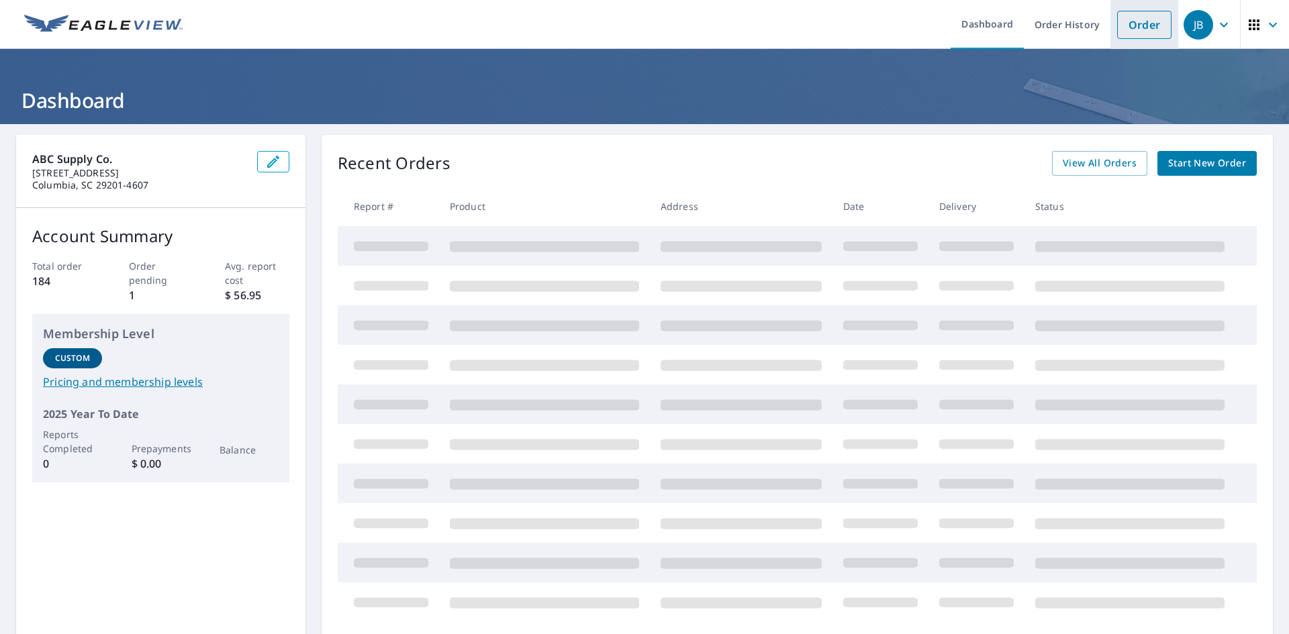
click at [1142, 21] on link "Order" at bounding box center [1144, 25] width 54 height 28
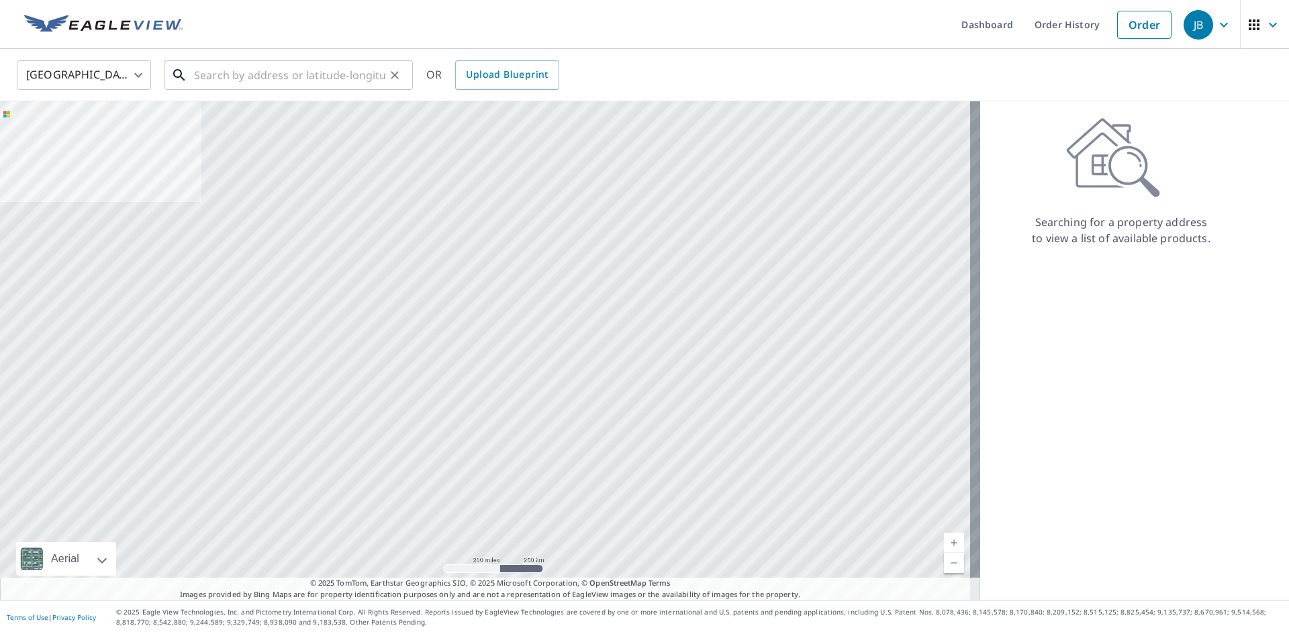
click at [299, 82] on input "text" at bounding box center [289, 75] width 191 height 38
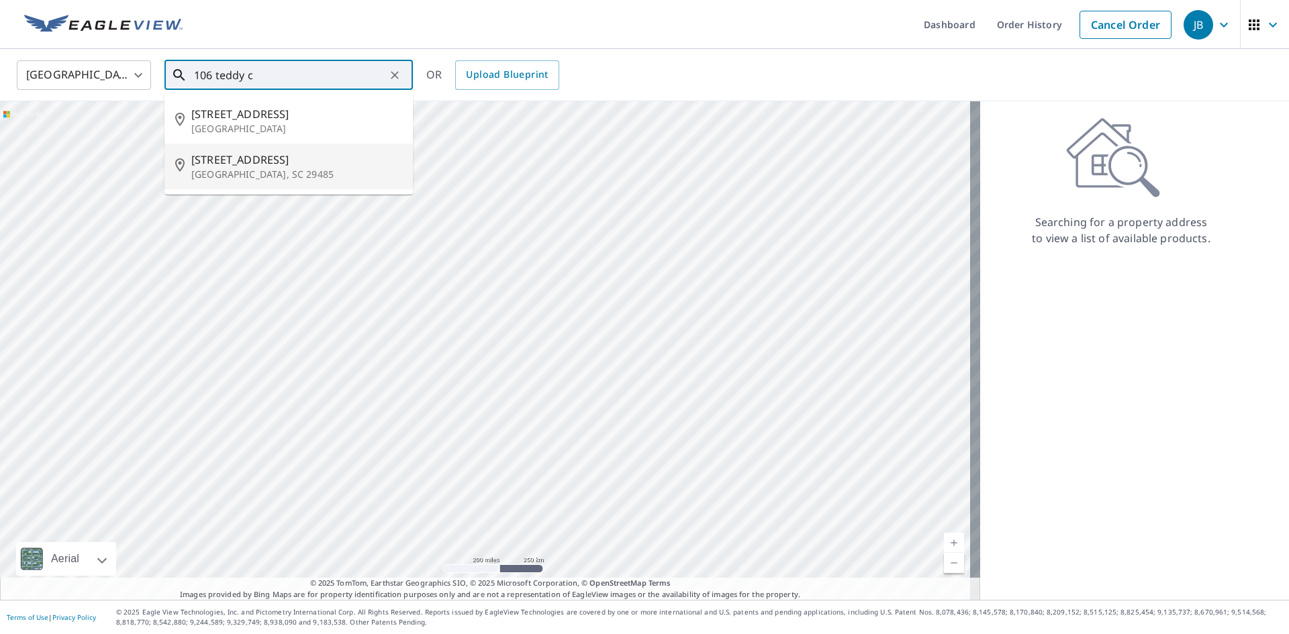
click at [251, 171] on p "[GEOGRAPHIC_DATA], SC 29485" at bounding box center [296, 174] width 211 height 13
type input "[STREET_ADDRESS]"
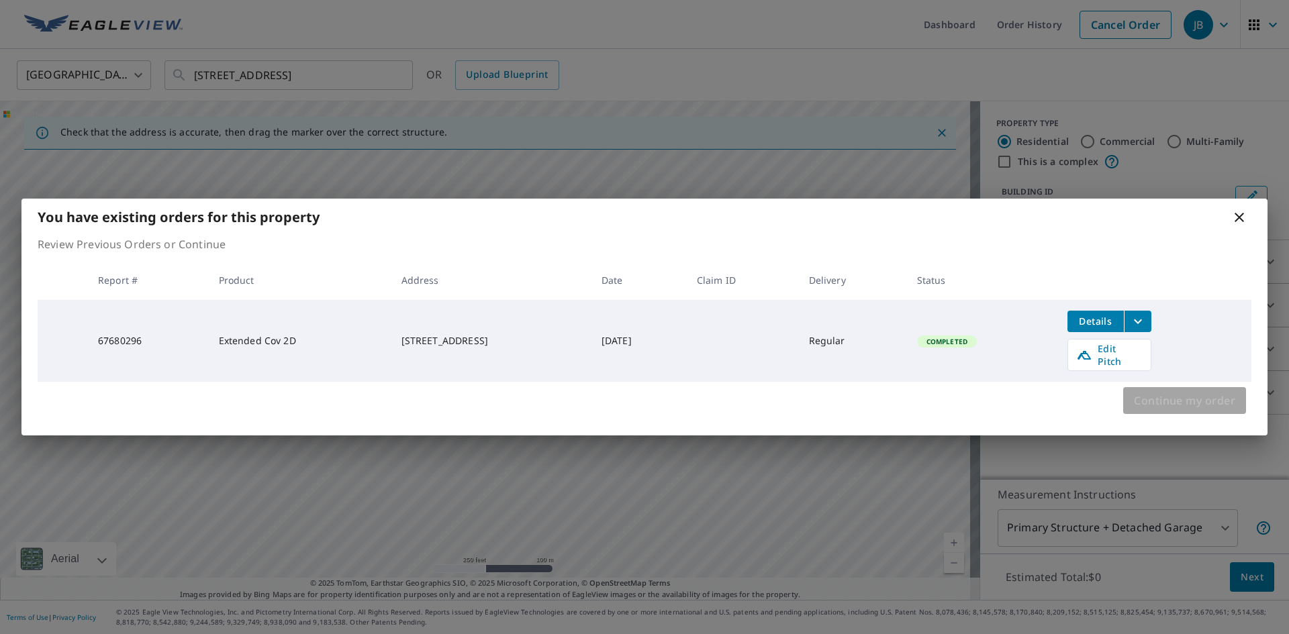
click at [1172, 401] on span "Continue my order" at bounding box center [1184, 400] width 101 height 19
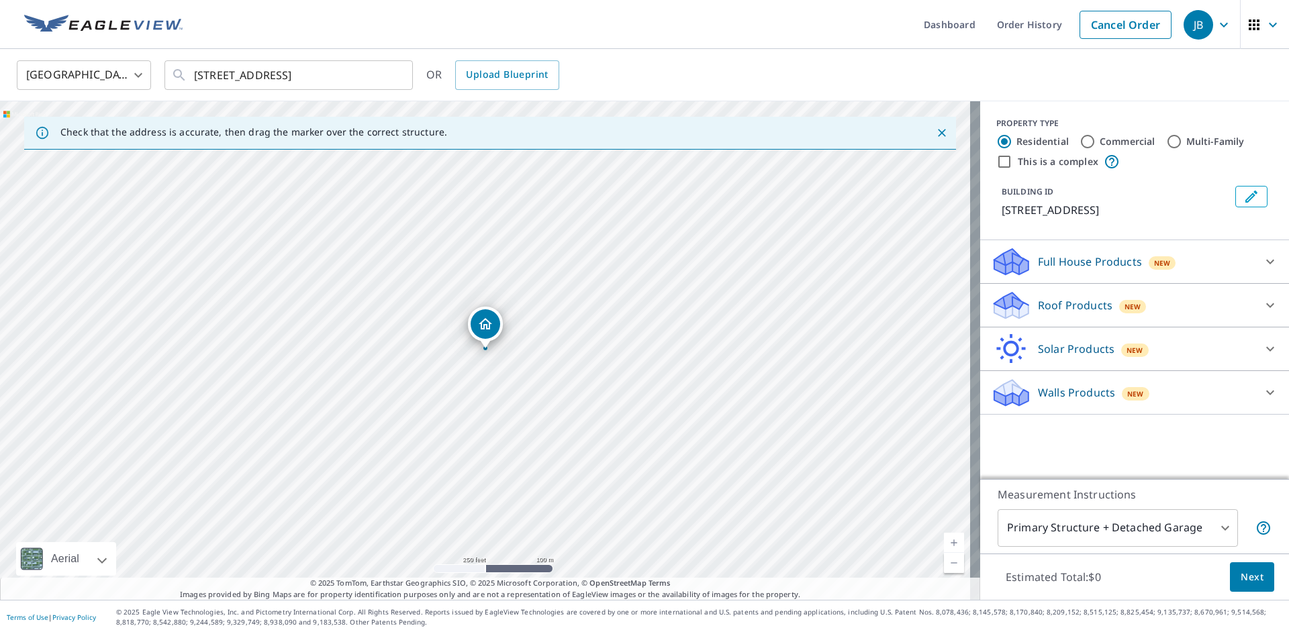
click at [1160, 306] on div "Roof Products New" at bounding box center [1122, 306] width 263 height 32
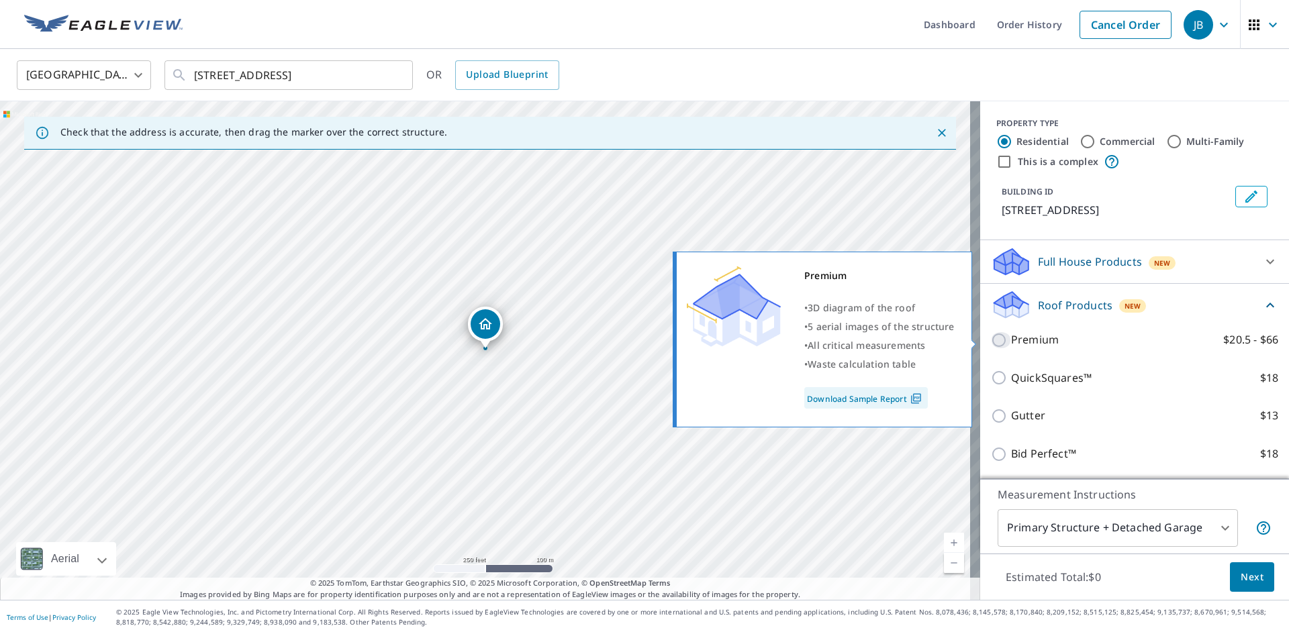
click at [991, 341] on input "Premium $20.5 - $66" at bounding box center [1001, 340] width 20 height 16
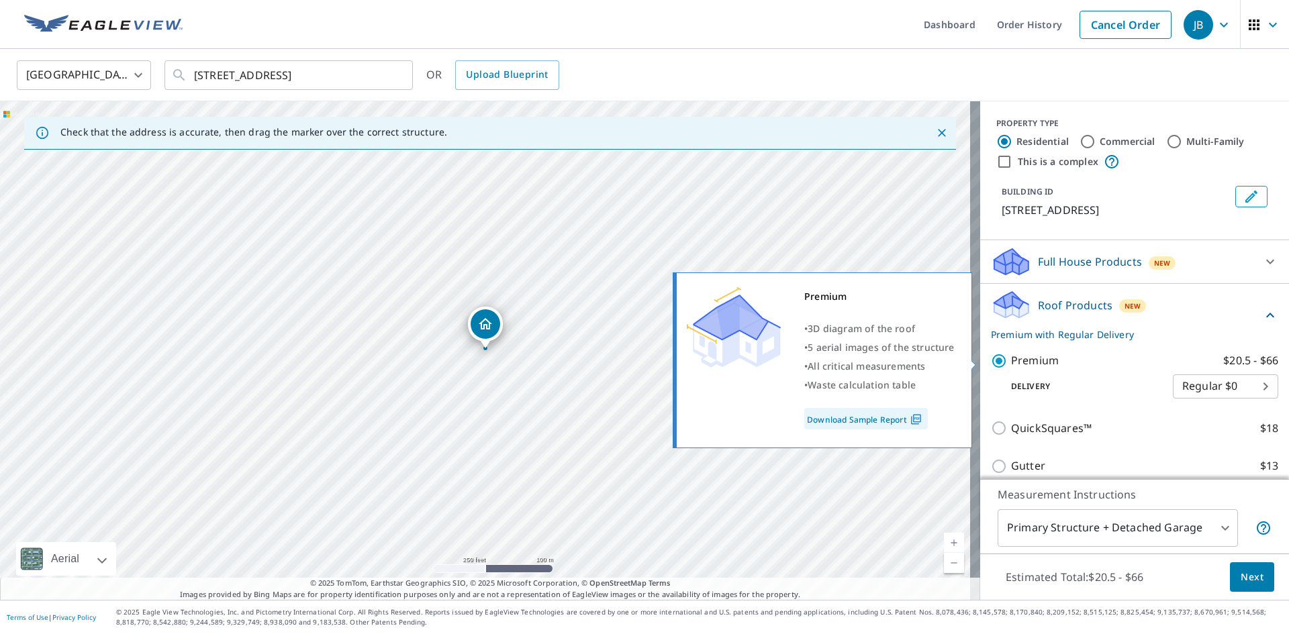
click at [991, 356] on input "Premium $20.5 - $66" at bounding box center [1001, 361] width 20 height 16
checkbox input "false"
